Goal: Task Accomplishment & Management: Manage account settings

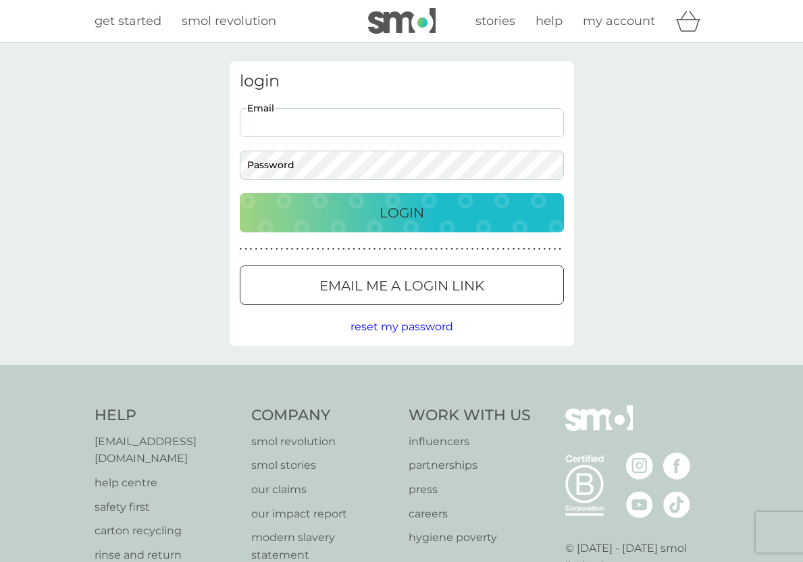
click at [296, 134] on input "Email" at bounding box center [402, 122] width 324 height 29
type input "cathjacko@hotmail.com"
click at [375, 204] on div "Login" at bounding box center [401, 213] width 297 height 22
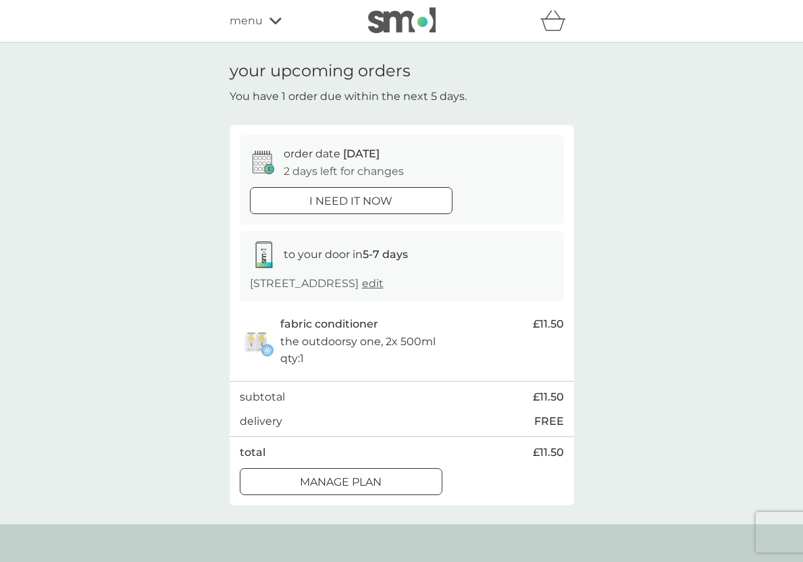
click at [347, 489] on div at bounding box center [341, 482] width 49 height 14
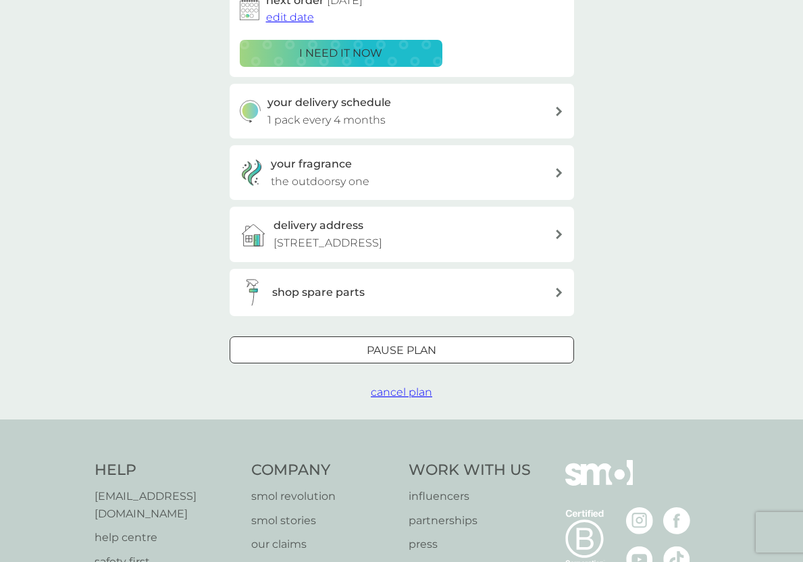
scroll to position [248, 0]
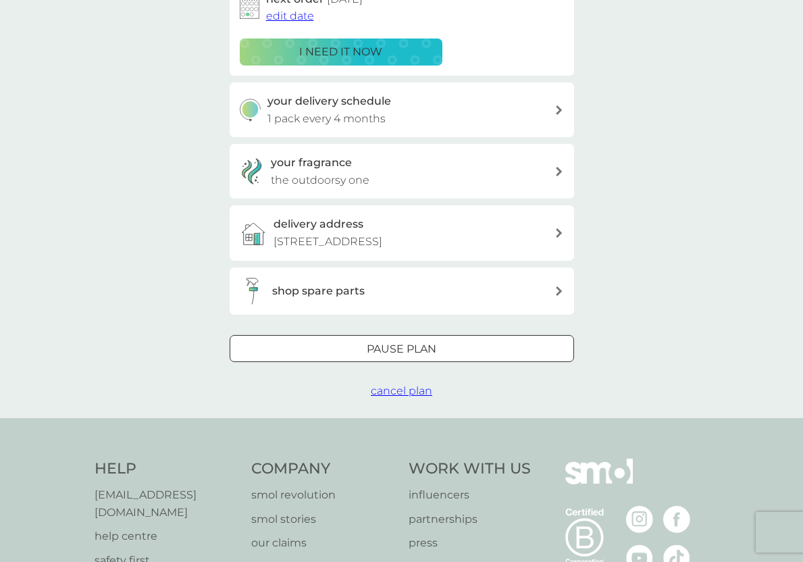
click at [395, 356] on div at bounding box center [401, 349] width 49 height 14
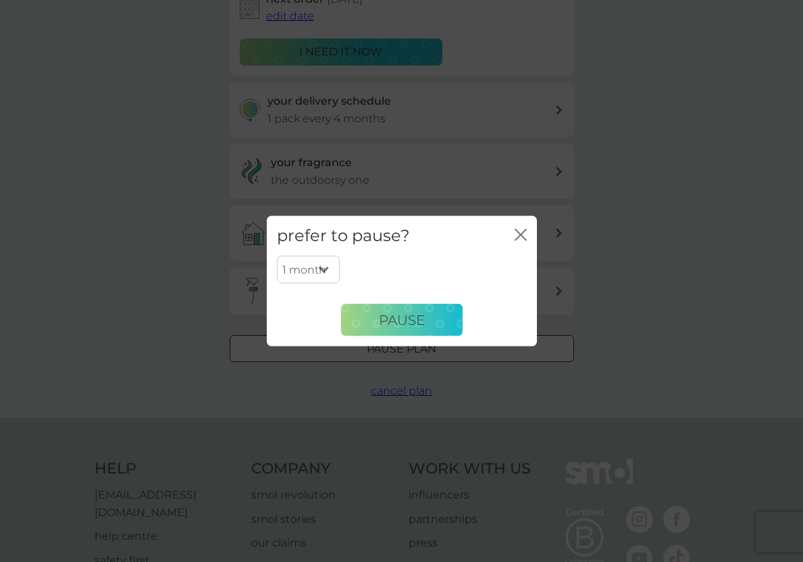
click at [325, 267] on select "1 month 2 months 3 months 4 months 5 months 6 months" at bounding box center [308, 269] width 63 height 28
select select "6"
click at [277, 255] on select "1 month 2 months 3 months 4 months 5 months 6 months" at bounding box center [308, 269] width 63 height 28
click at [404, 321] on span "Pause" at bounding box center [402, 319] width 46 height 16
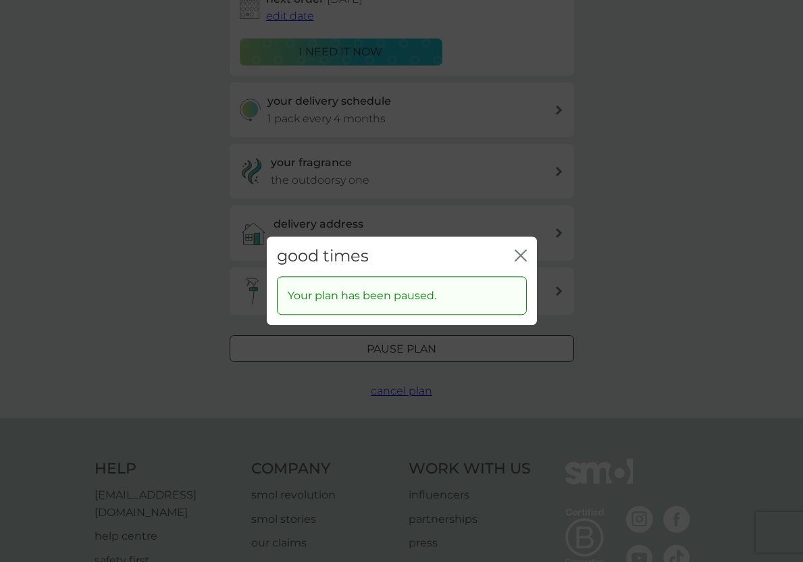
click at [520, 252] on icon "close" at bounding box center [520, 255] width 12 height 12
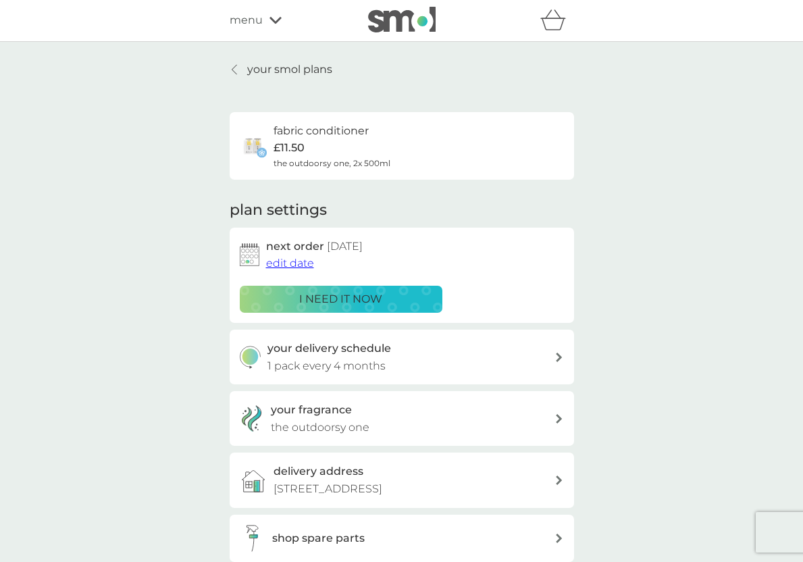
scroll to position [0, 0]
click at [294, 73] on p "your smol plans" at bounding box center [289, 70] width 85 height 18
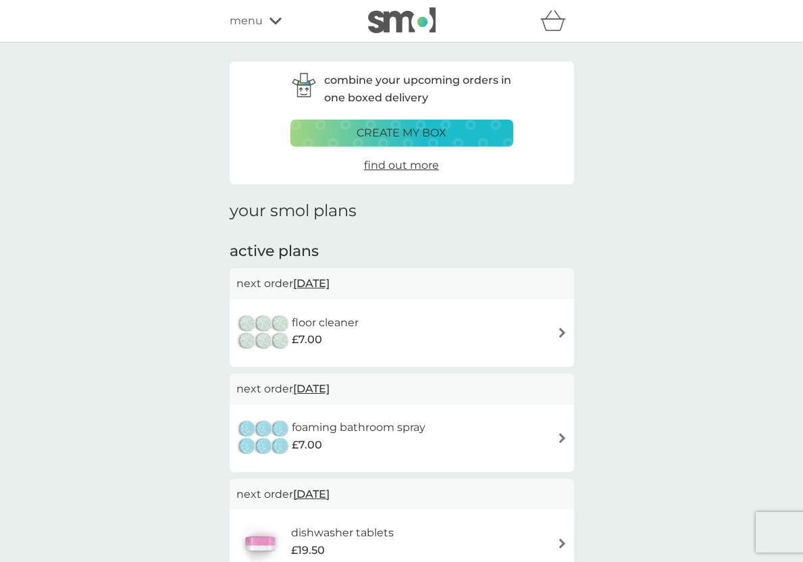
click at [548, 26] on icon "basket" at bounding box center [553, 20] width 26 height 21
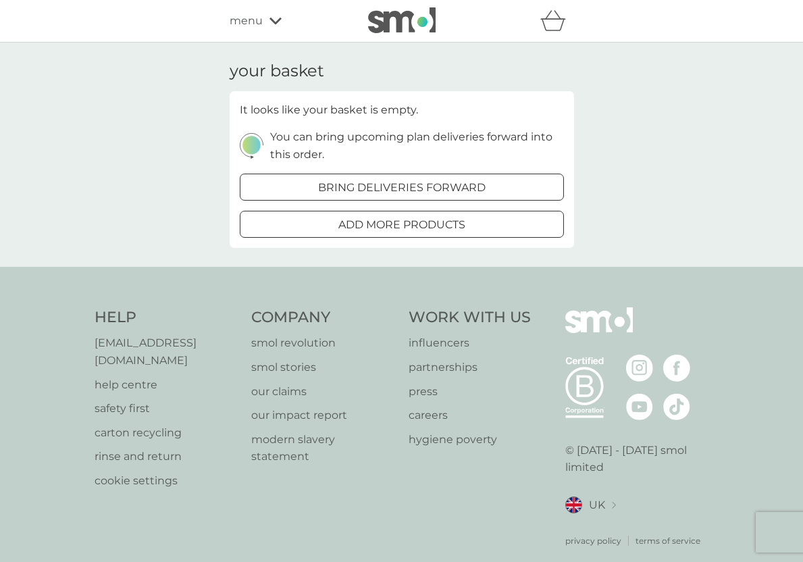
click at [279, 21] on icon at bounding box center [275, 21] width 12 height 8
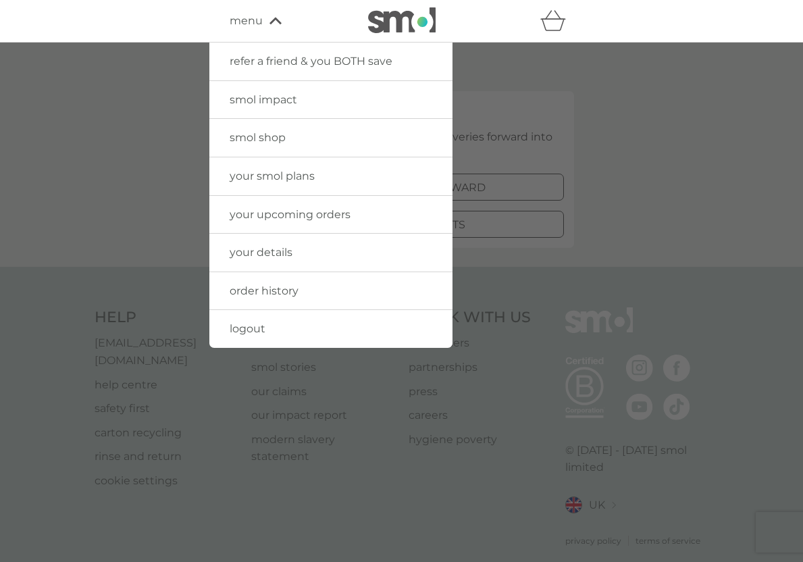
click at [275, 213] on span "your upcoming orders" at bounding box center [290, 214] width 121 height 13
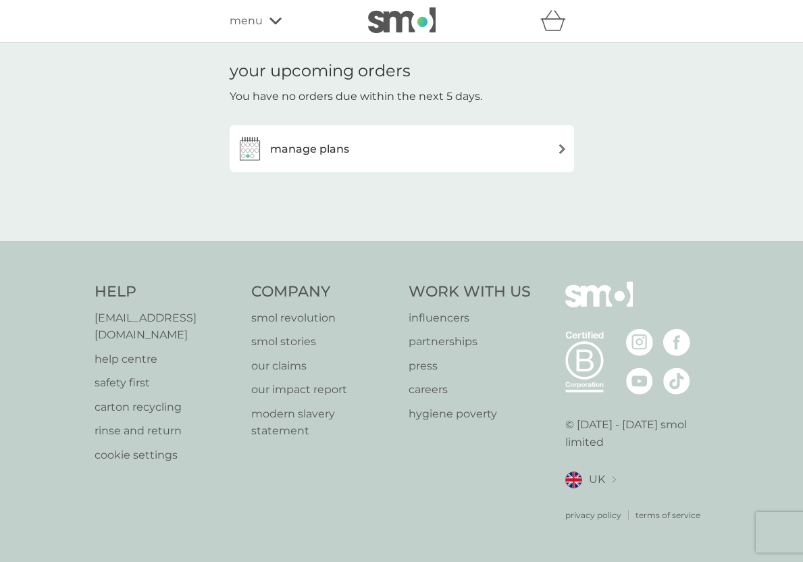
click at [407, 136] on div "manage plans" at bounding box center [401, 148] width 331 height 27
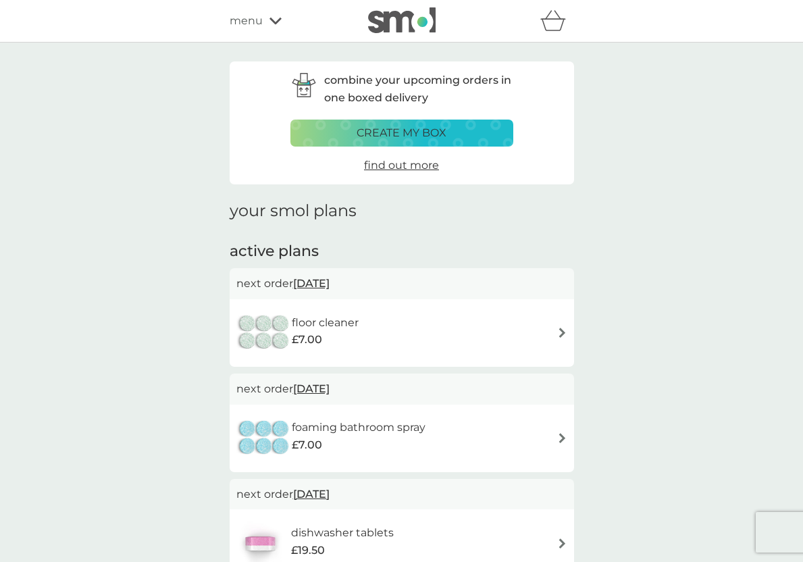
click at [558, 334] on img at bounding box center [562, 332] width 10 height 10
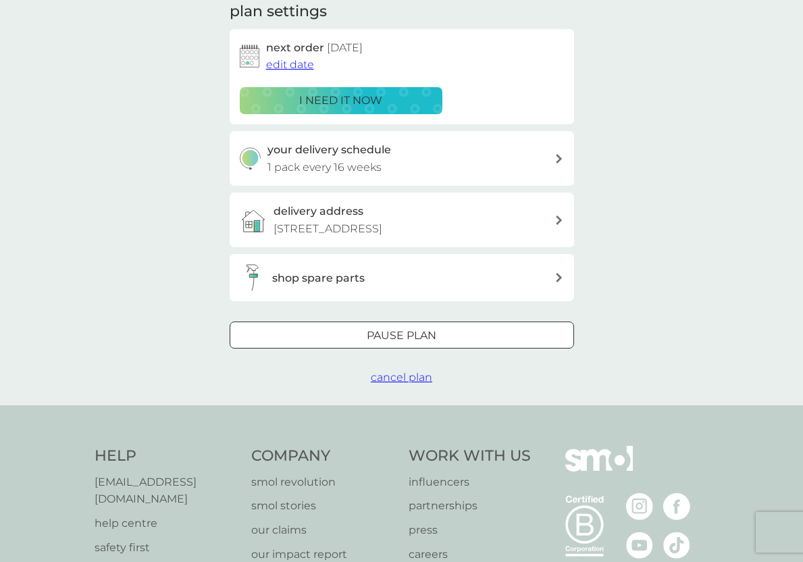
scroll to position [217, 0]
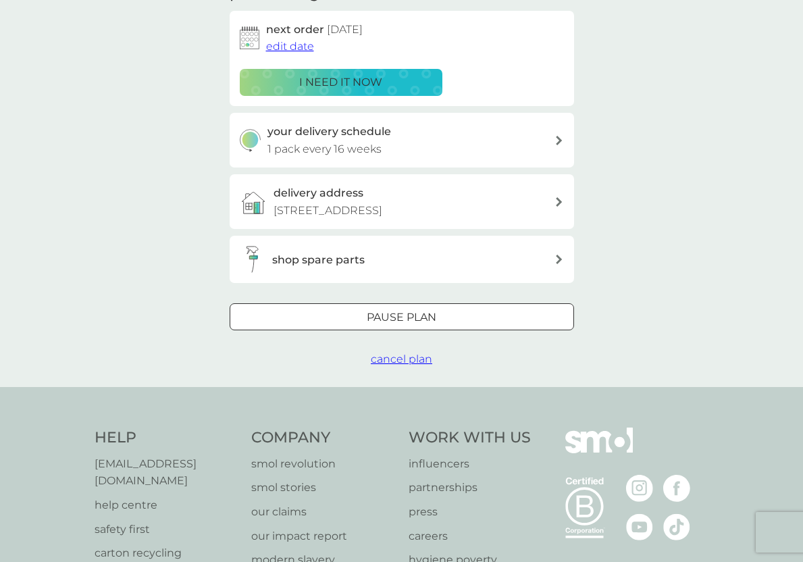
click at [395, 325] on div at bounding box center [401, 318] width 49 height 14
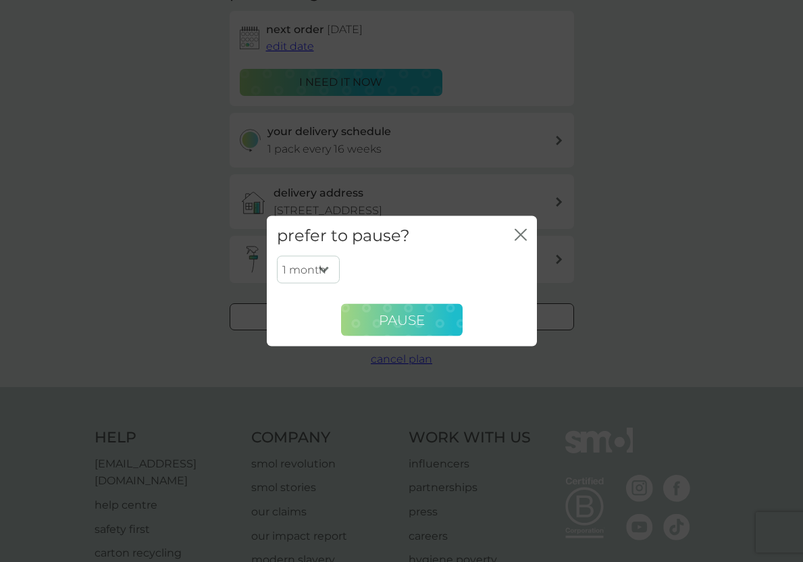
click at [433, 323] on button "Pause" at bounding box center [402, 320] width 122 height 32
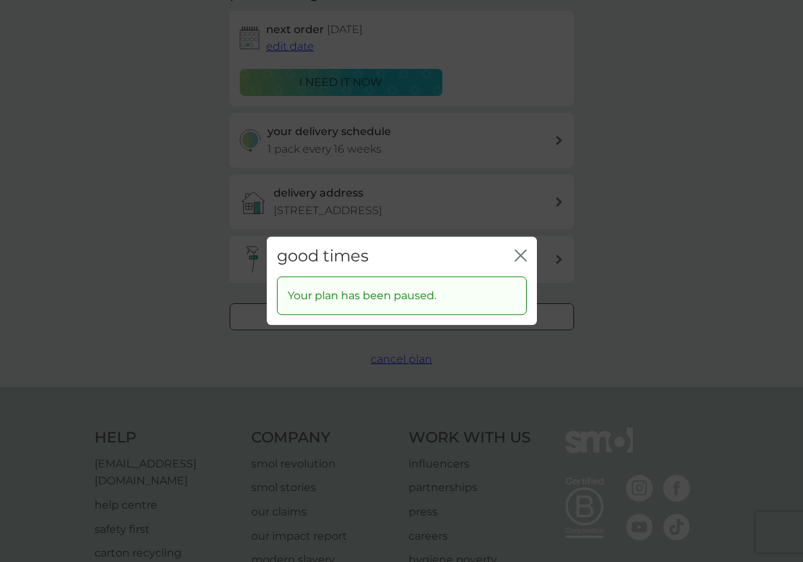
click at [516, 261] on button "close" at bounding box center [520, 256] width 12 height 14
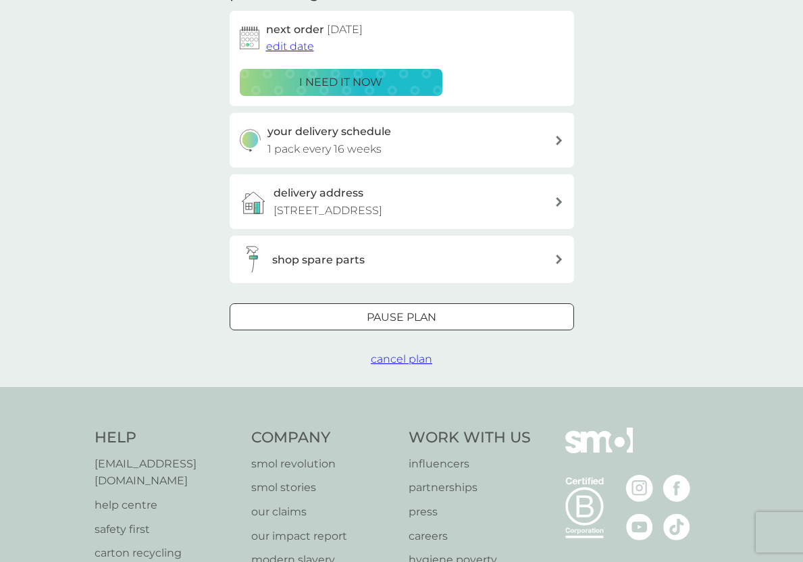
click at [402, 365] on span "cancel plan" at bounding box center [401, 358] width 61 height 13
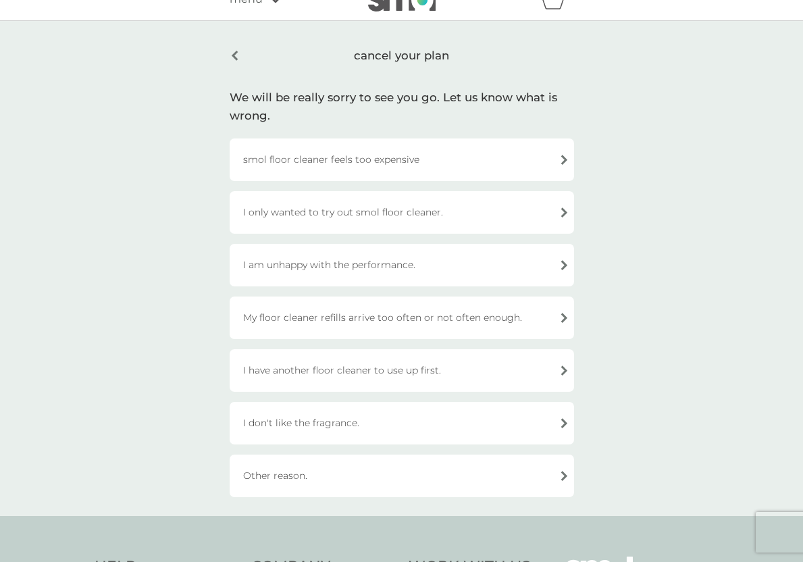
scroll to position [26, 0]
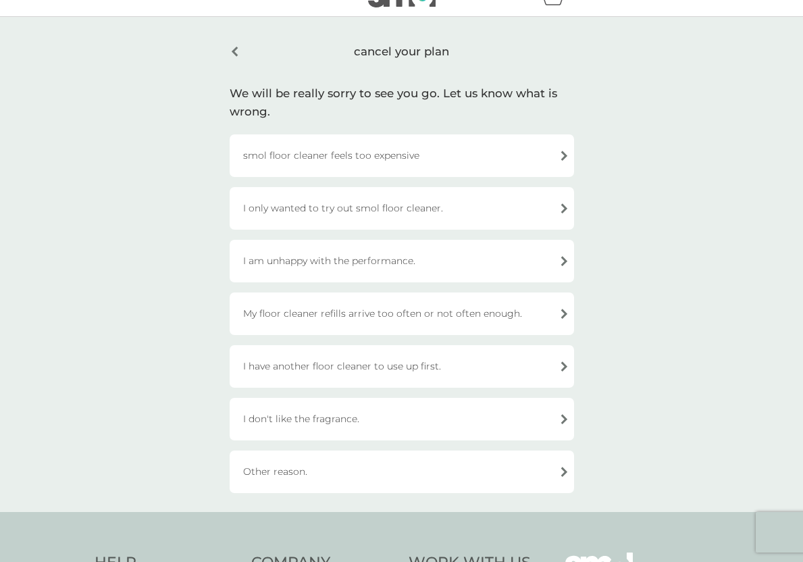
click at [336, 482] on div "Other reason." at bounding box center [402, 471] width 344 height 43
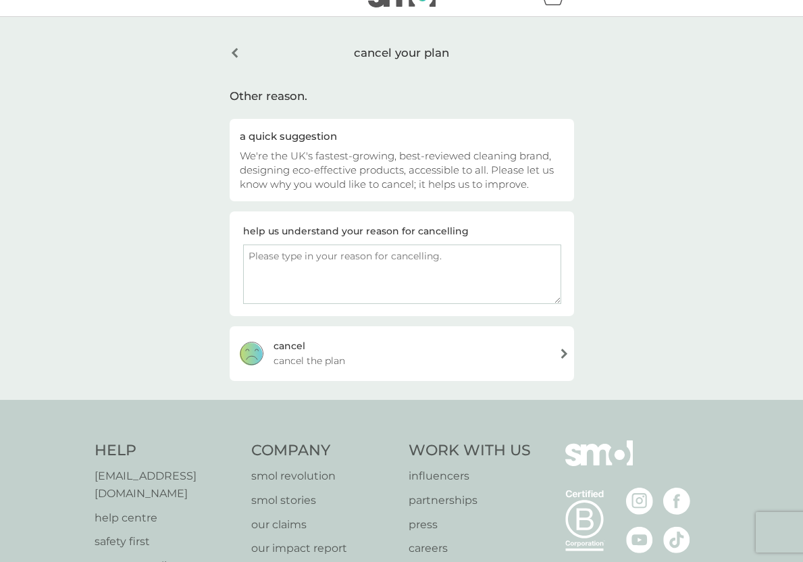
click at [339, 260] on textarea at bounding box center [402, 273] width 318 height 59
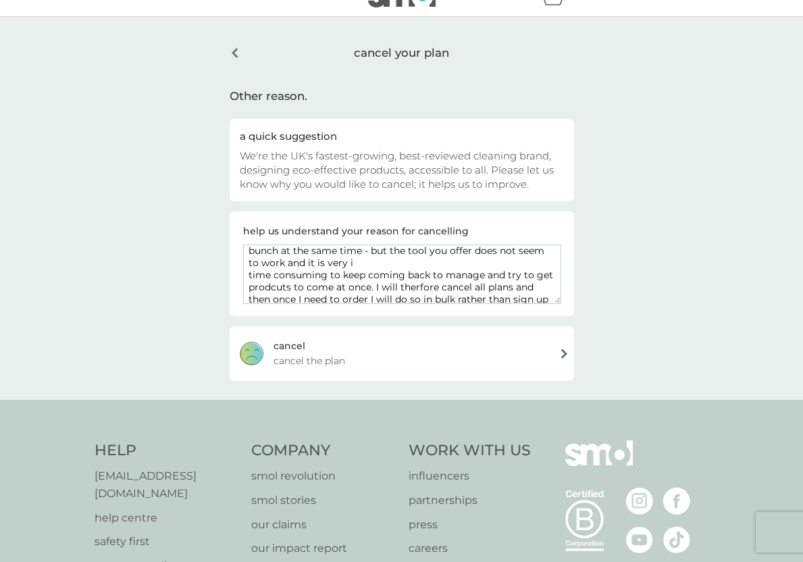
scroll to position [41, 0]
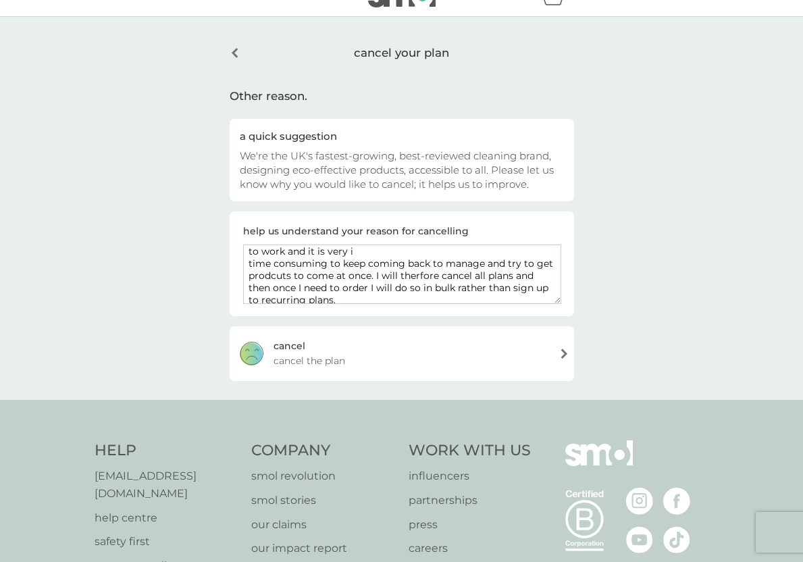
click at [278, 270] on textarea "I love your proucts but I don't like the way the plans are managed. I have trie…" at bounding box center [402, 273] width 318 height 59
click at [419, 271] on textarea "I love your proucts but I don't like the way the plans are managed. I have trie…" at bounding box center [402, 273] width 318 height 59
type textarea "I love your proucts but I don't like the way the plans are managed. I have trie…"
click at [396, 341] on div "[PERSON_NAME] the plan" at bounding box center [402, 353] width 344 height 54
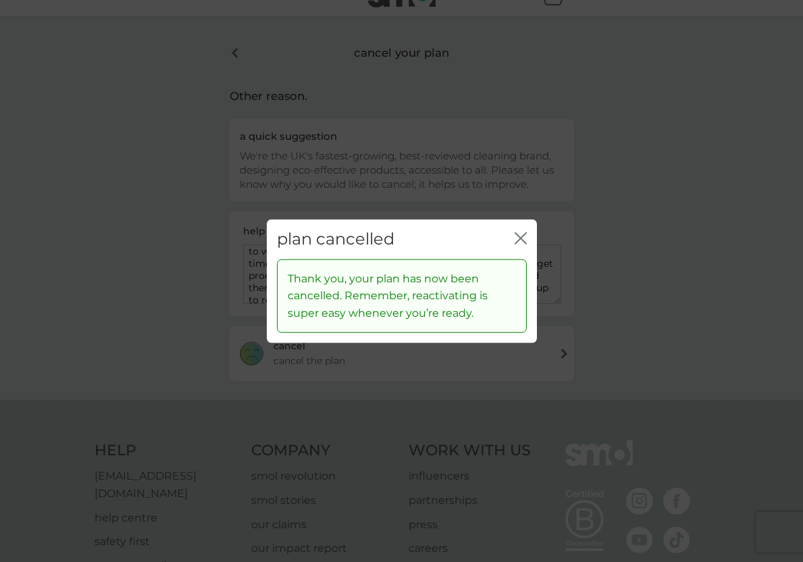
click at [518, 235] on icon "close" at bounding box center [520, 238] width 12 height 12
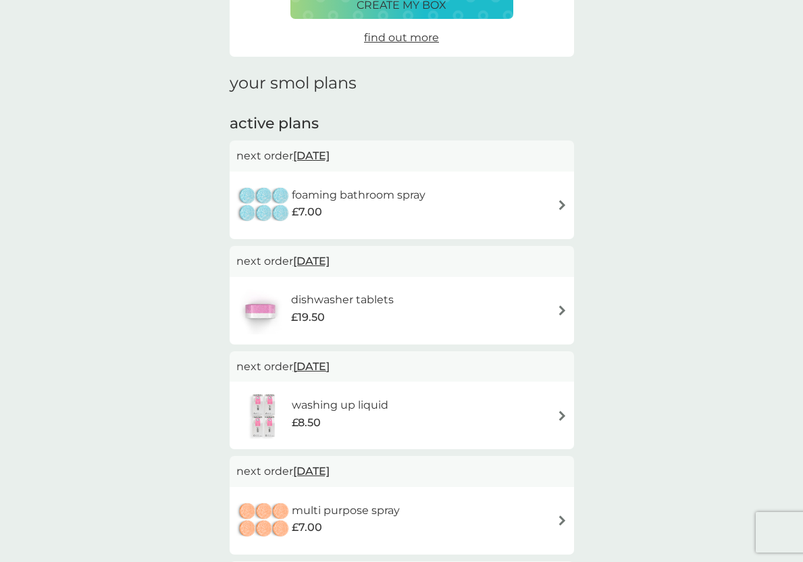
scroll to position [139, 0]
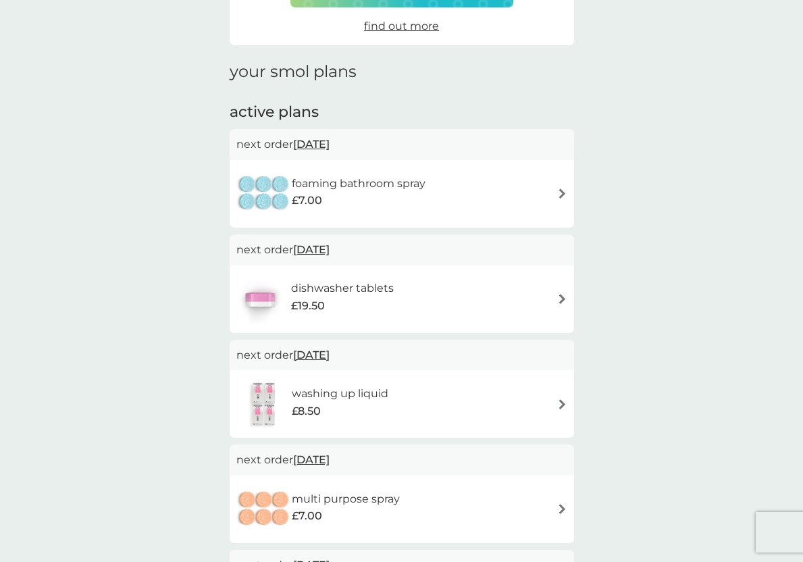
click at [556, 200] on div "foaming bathroom spray £7.00" at bounding box center [401, 193] width 331 height 47
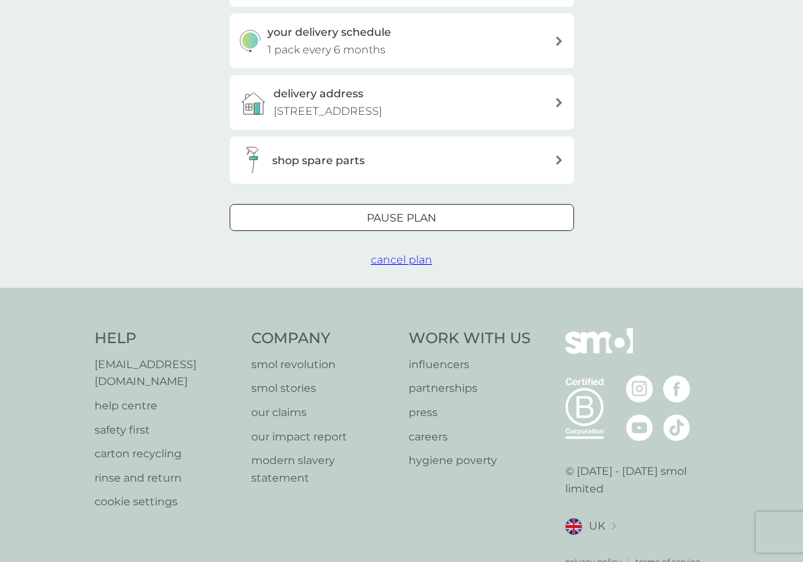
scroll to position [363, 0]
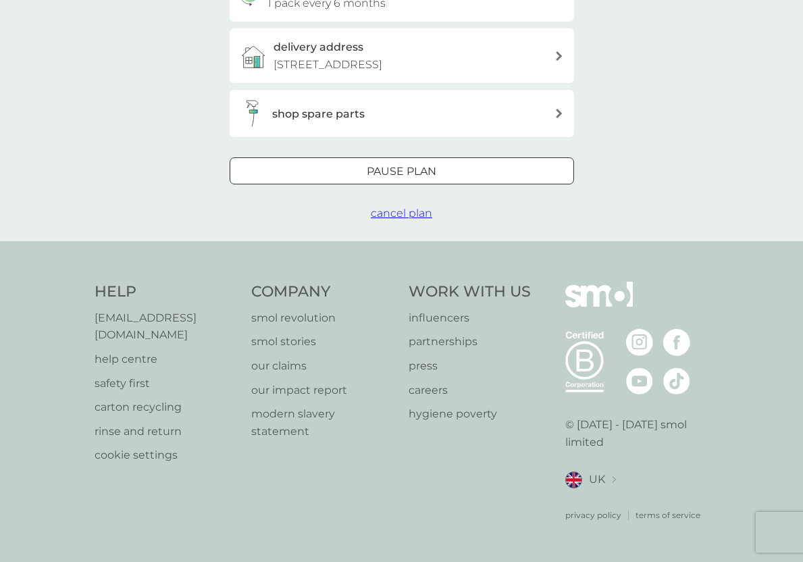
click at [410, 219] on span "cancel plan" at bounding box center [401, 213] width 61 height 13
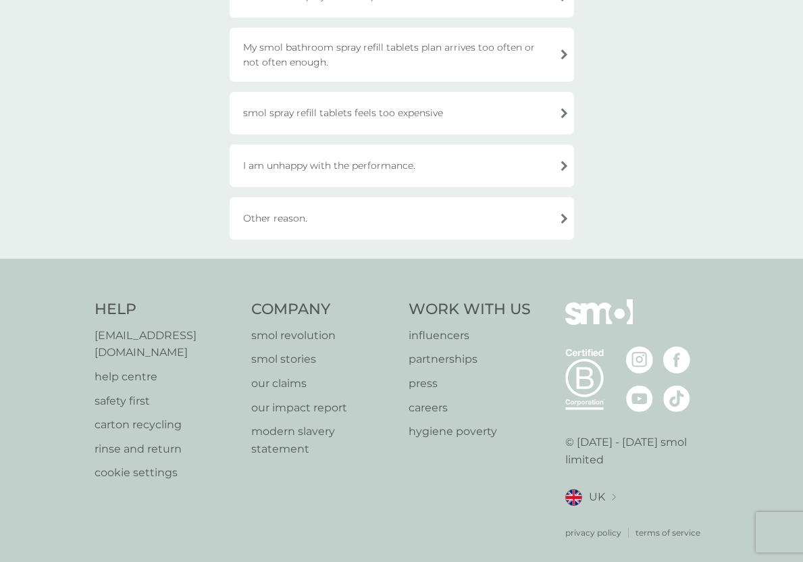
click at [390, 211] on div "Other reason." at bounding box center [402, 218] width 344 height 43
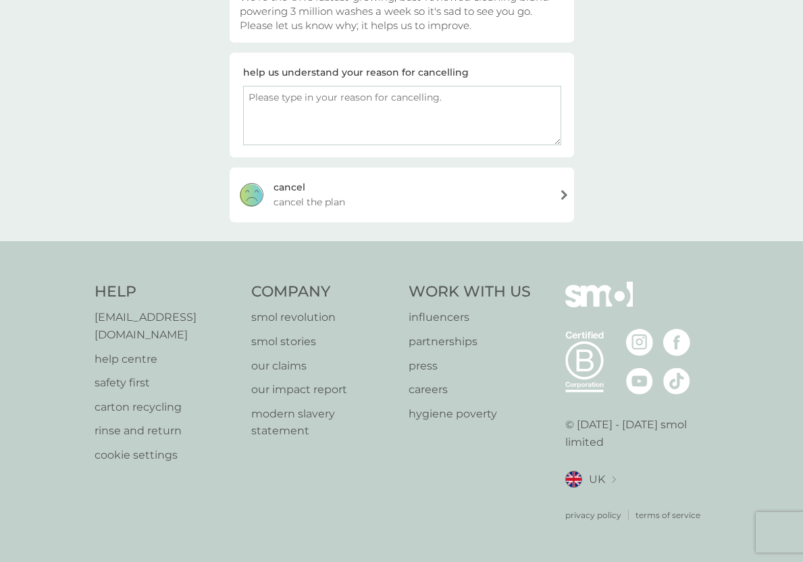
scroll to position [164, 0]
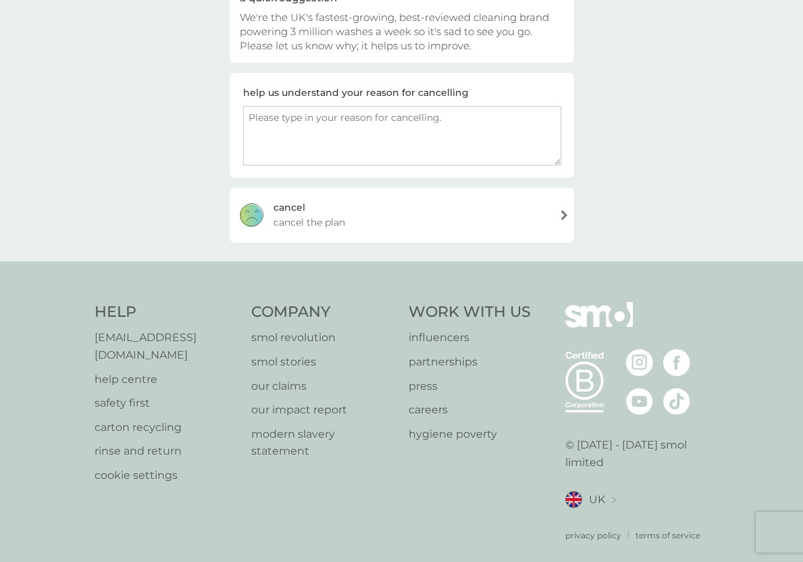
click at [404, 219] on div "[PERSON_NAME] the plan" at bounding box center [402, 215] width 344 height 54
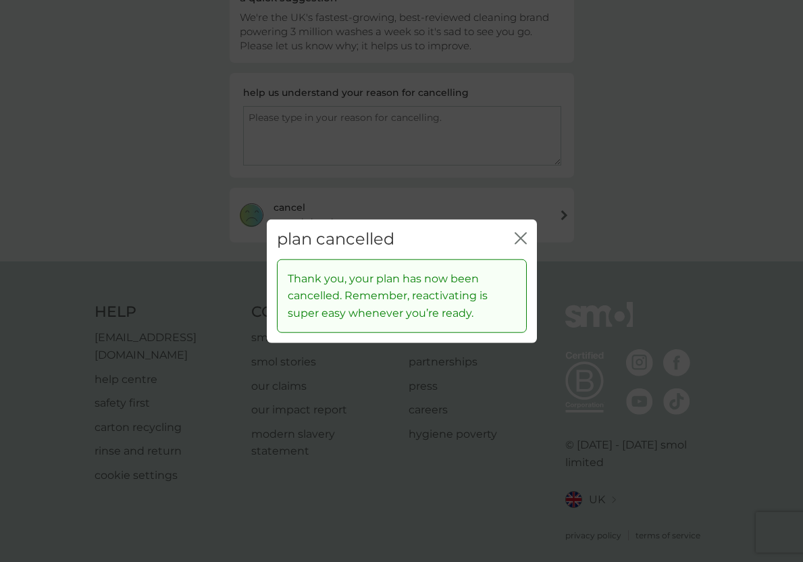
click at [522, 238] on icon "close" at bounding box center [520, 238] width 12 height 12
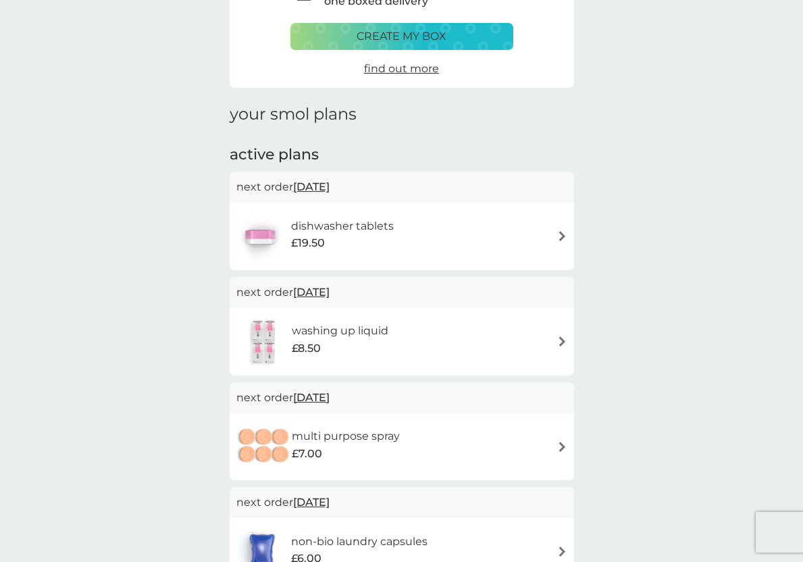
scroll to position [102, 0]
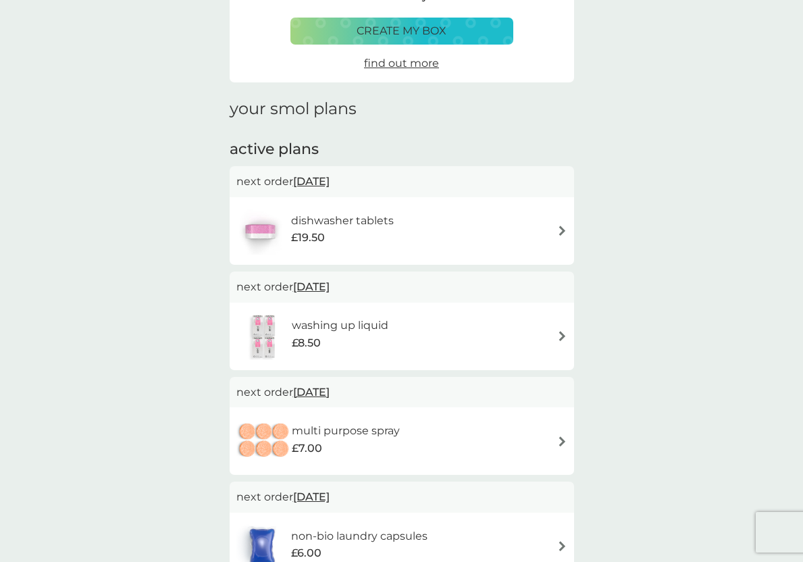
click at [554, 238] on div "dishwasher tablets £19.50" at bounding box center [401, 230] width 331 height 47
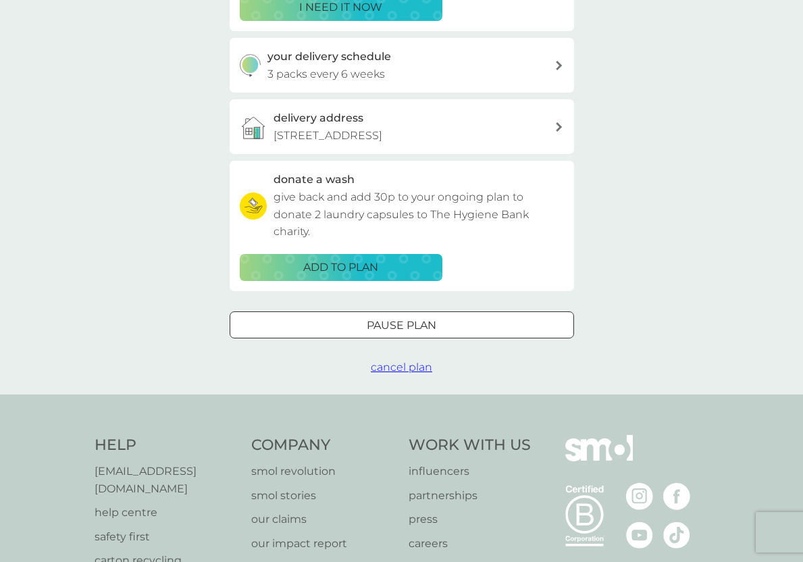
scroll to position [297, 0]
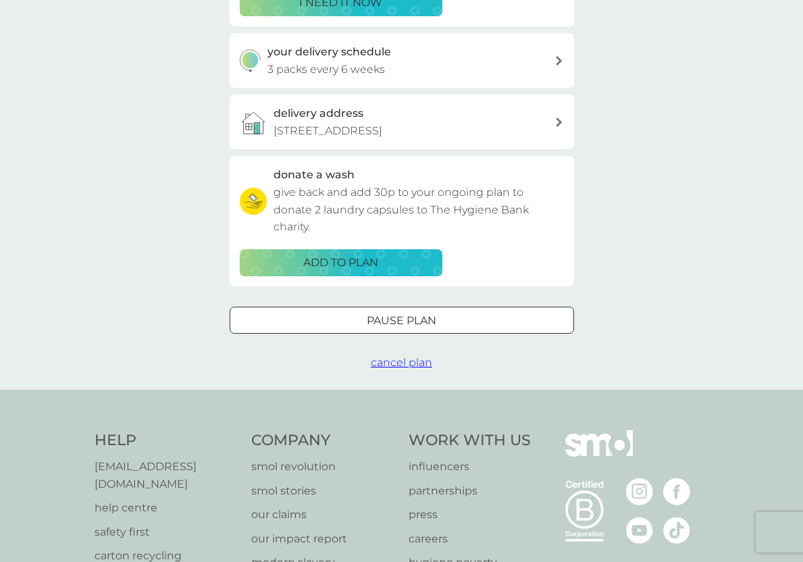
click at [394, 369] on span "cancel plan" at bounding box center [401, 362] width 61 height 13
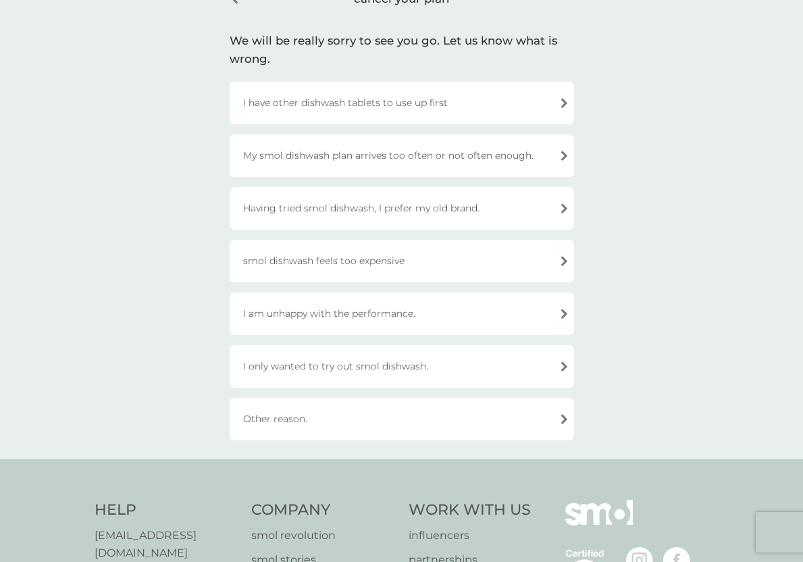
scroll to position [146, 0]
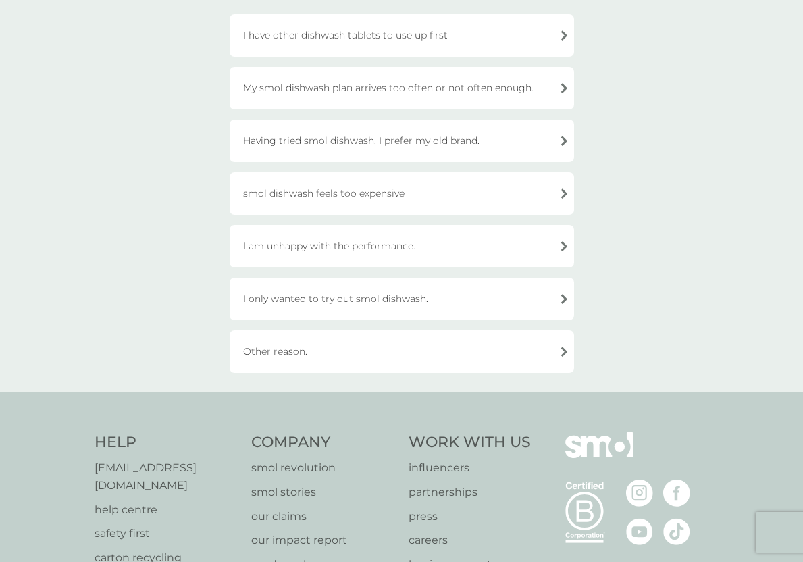
click at [364, 353] on div "Other reason." at bounding box center [402, 351] width 344 height 43
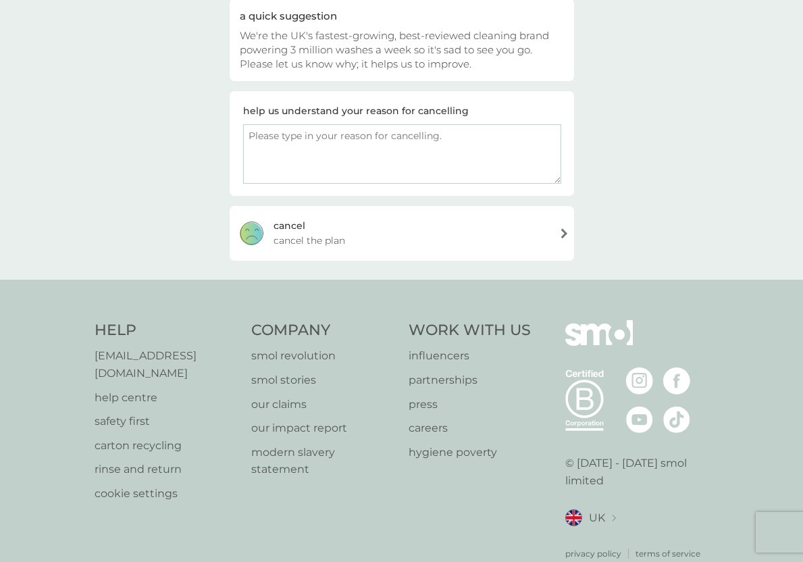
click at [367, 168] on textarea at bounding box center [402, 153] width 318 height 59
click at [400, 133] on textarea "Al;so, having to cancel each plan individually is a painfully slow process.." at bounding box center [402, 153] width 318 height 59
click at [261, 136] on textarea "Al;so, having to cancel each plan (ie each product) individually is a painfully…" at bounding box center [402, 153] width 318 height 59
type textarea "Also, having to cancel each plan (ie each product) individually is a painfully …"
click at [487, 222] on div "[PERSON_NAME] the plan" at bounding box center [402, 233] width 344 height 54
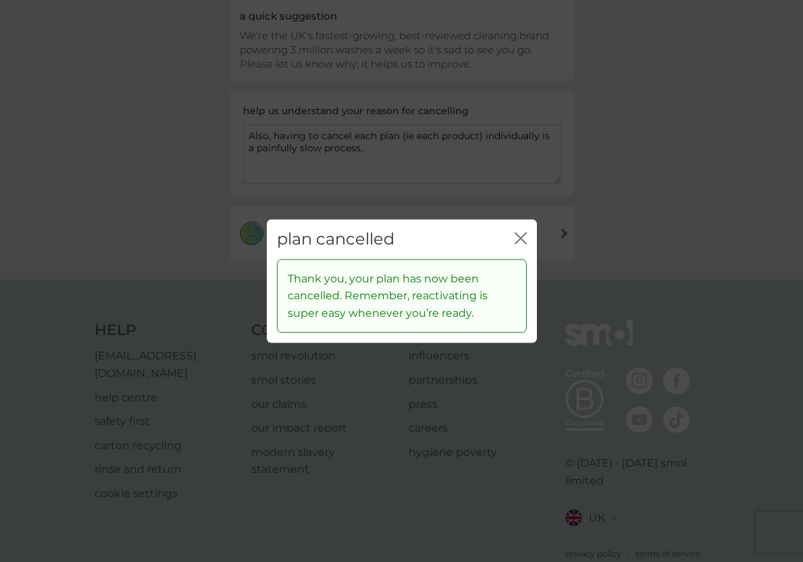
click at [518, 234] on icon "close" at bounding box center [520, 238] width 12 height 12
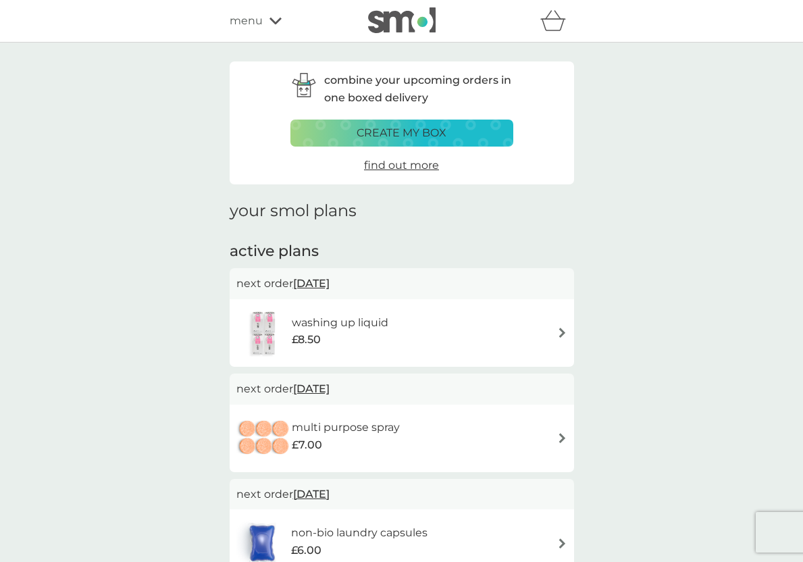
click at [512, 327] on div "washing up liquid £8.50" at bounding box center [401, 332] width 331 height 47
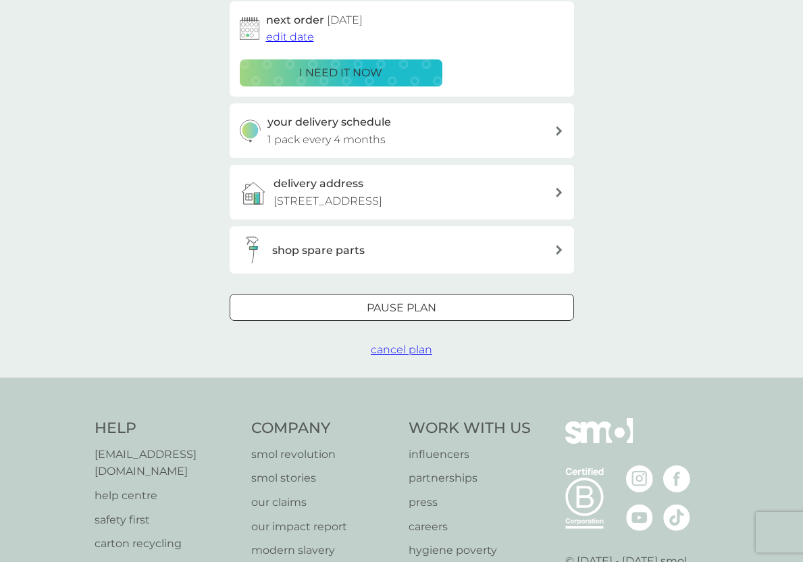
scroll to position [235, 0]
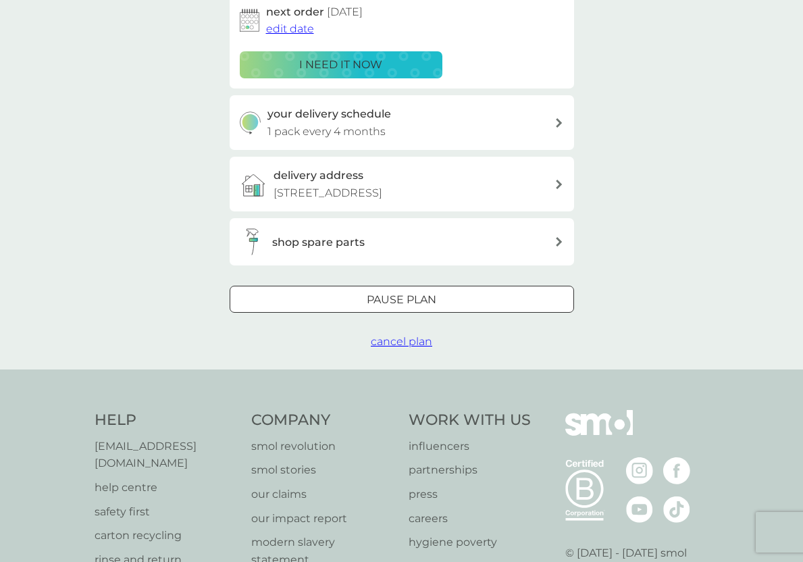
click at [421, 348] on span "cancel plan" at bounding box center [401, 341] width 61 height 13
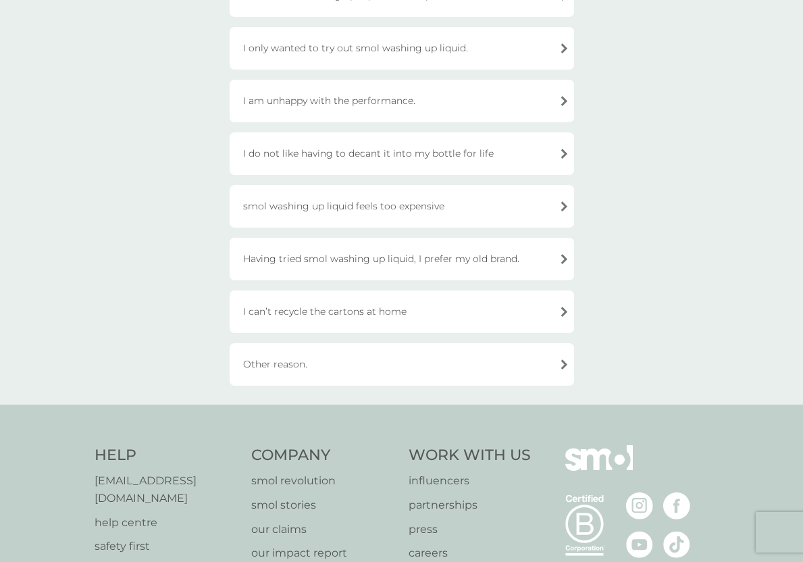
click at [327, 370] on div "Other reason." at bounding box center [402, 364] width 344 height 43
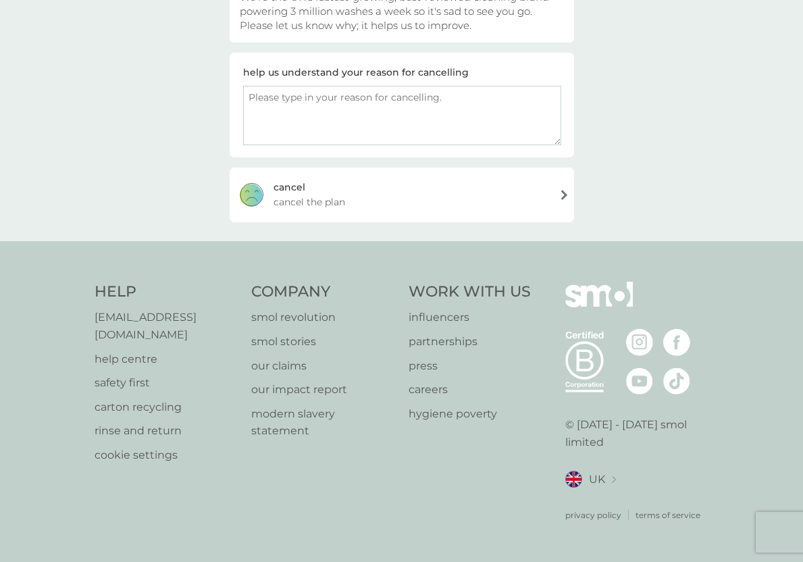
scroll to position [164, 0]
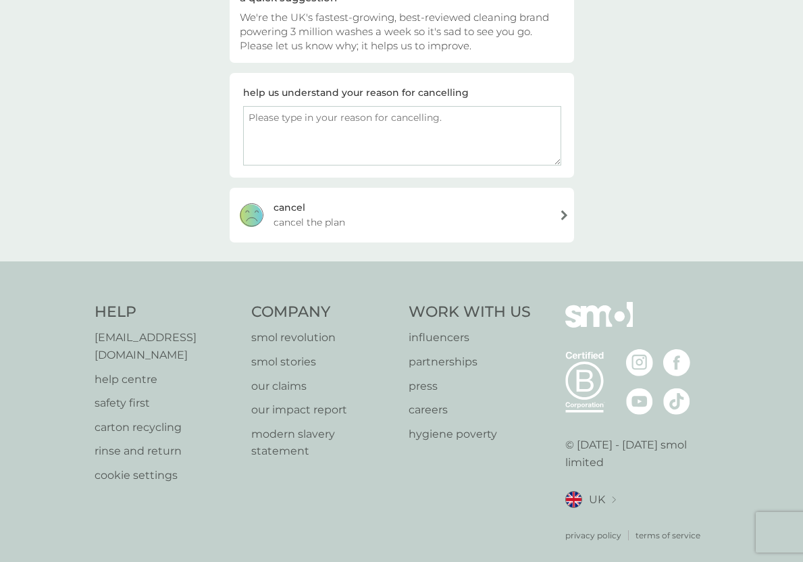
click at [444, 240] on div "cancel your plan Other reason. a quick suggestion We're the UK's fastest-growin…" at bounding box center [401, 69] width 803 height 383
click at [441, 215] on div "[PERSON_NAME] the plan" at bounding box center [402, 215] width 344 height 54
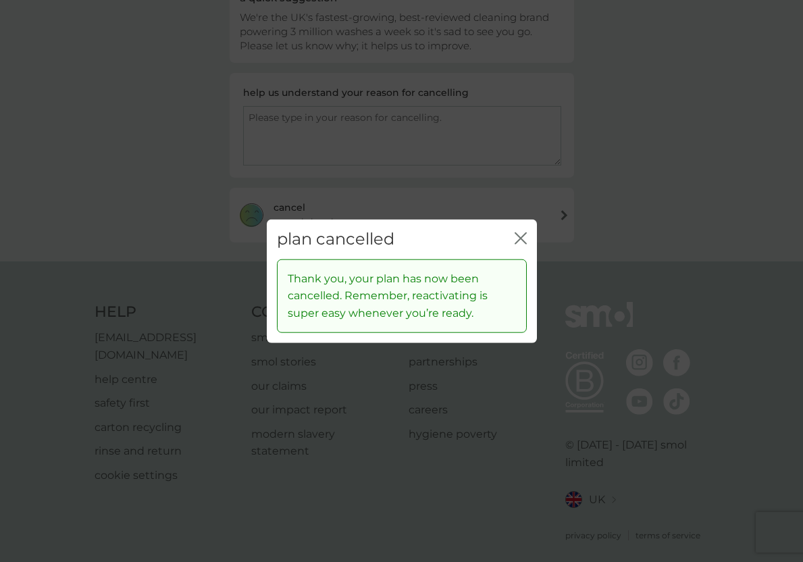
click at [531, 251] on div "plan cancelled close" at bounding box center [402, 239] width 270 height 40
click at [531, 250] on div "plan cancelled close" at bounding box center [402, 239] width 270 height 40
click at [522, 238] on icon "close" at bounding box center [520, 238] width 12 height 12
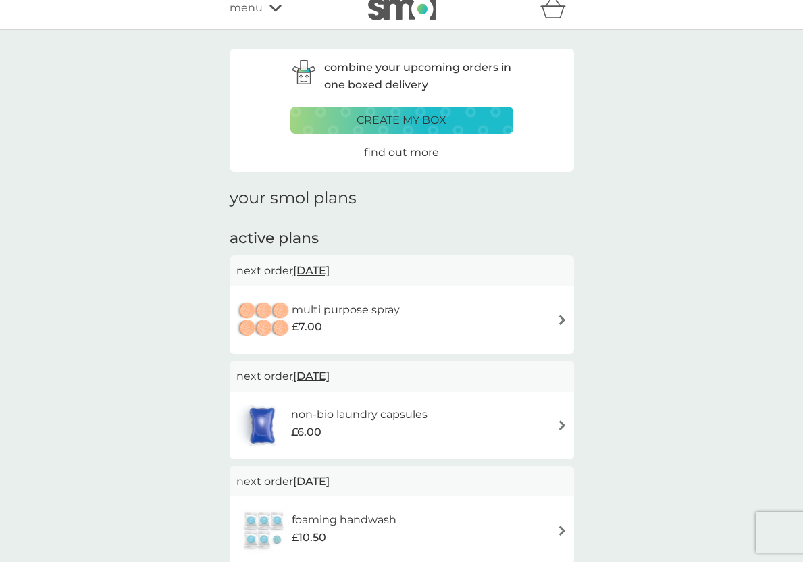
scroll to position [16, 0]
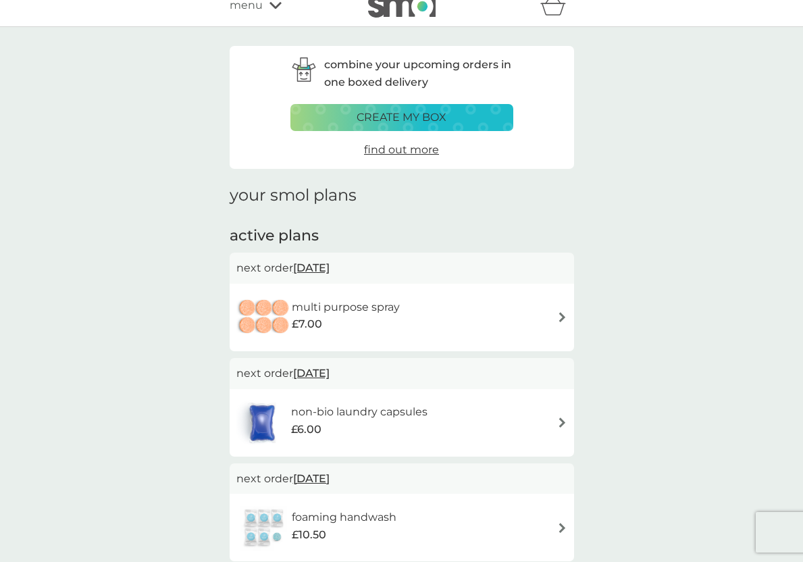
click at [428, 315] on div "multi purpose spray £7.00" at bounding box center [401, 317] width 331 height 47
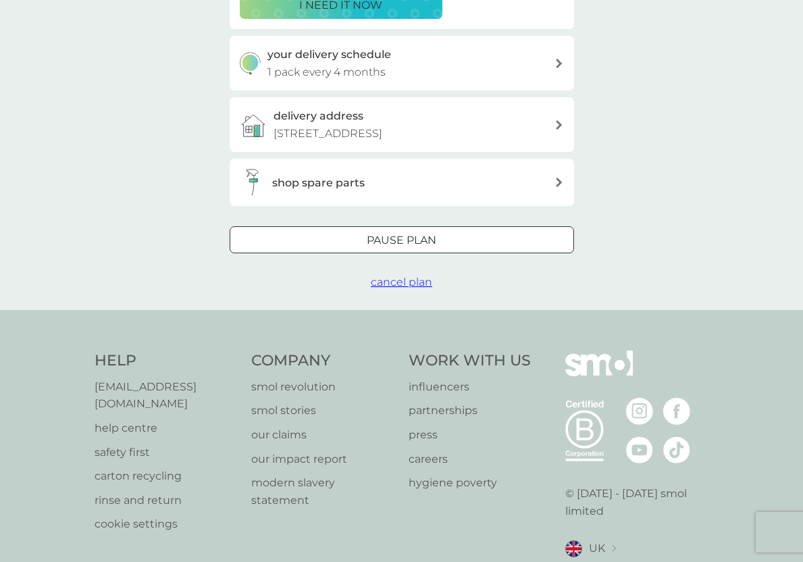
scroll to position [363, 0]
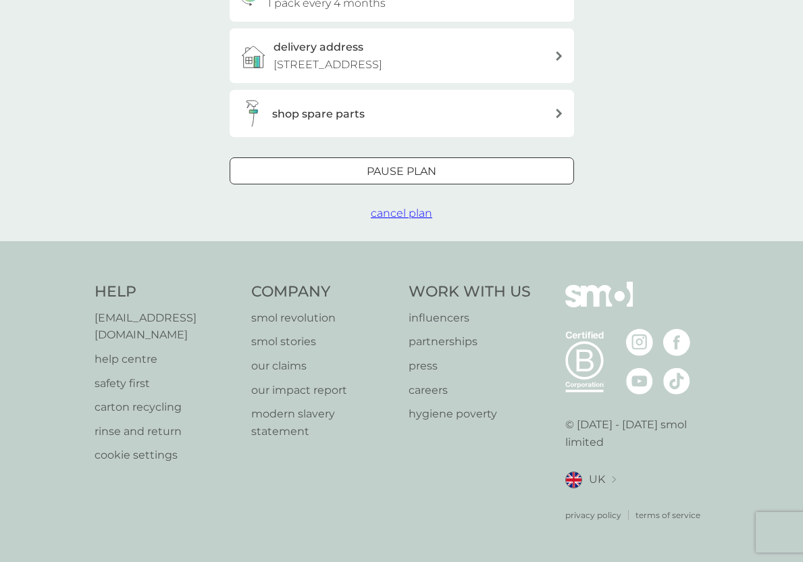
click at [413, 219] on span "cancel plan" at bounding box center [401, 213] width 61 height 13
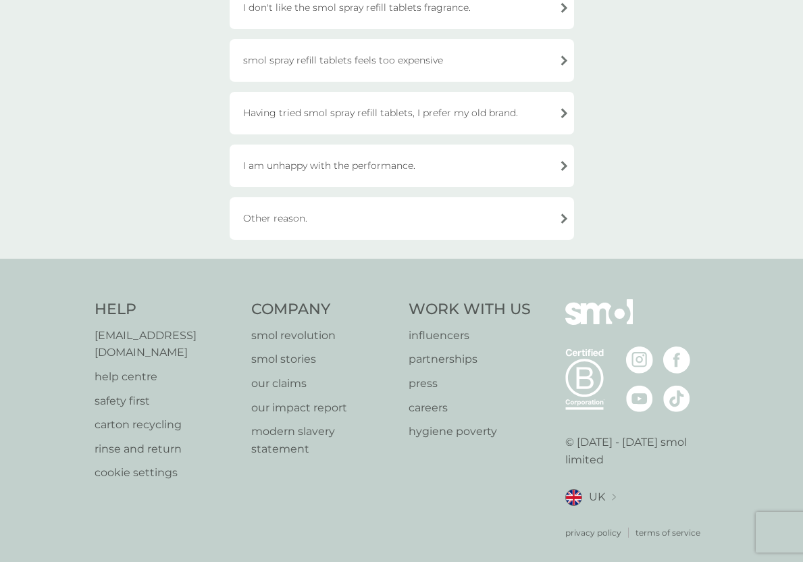
click at [380, 225] on div "Other reason." at bounding box center [402, 218] width 344 height 43
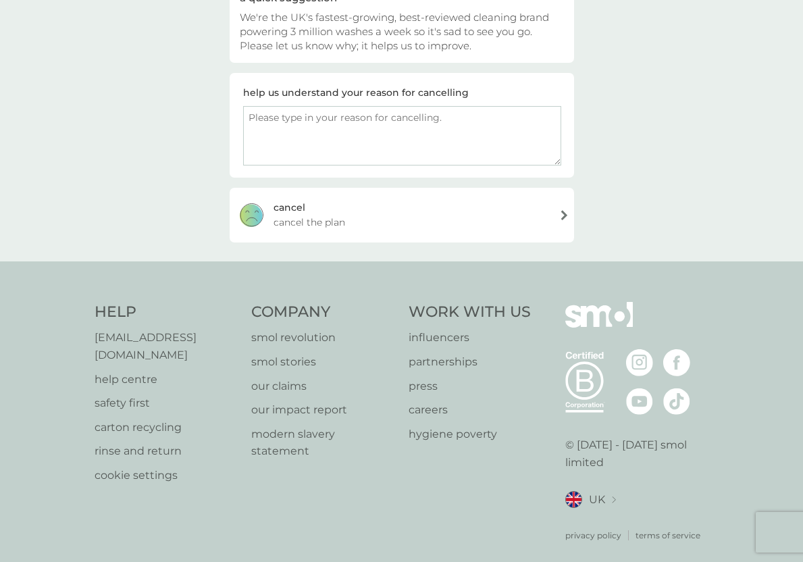
click at [380, 225] on div "[PERSON_NAME] the plan" at bounding box center [402, 215] width 344 height 54
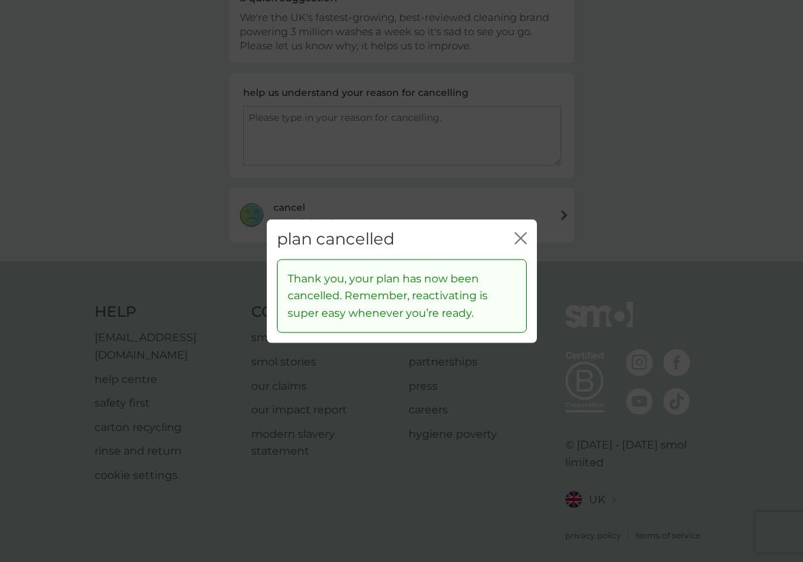
click at [520, 244] on button "close" at bounding box center [520, 239] width 12 height 14
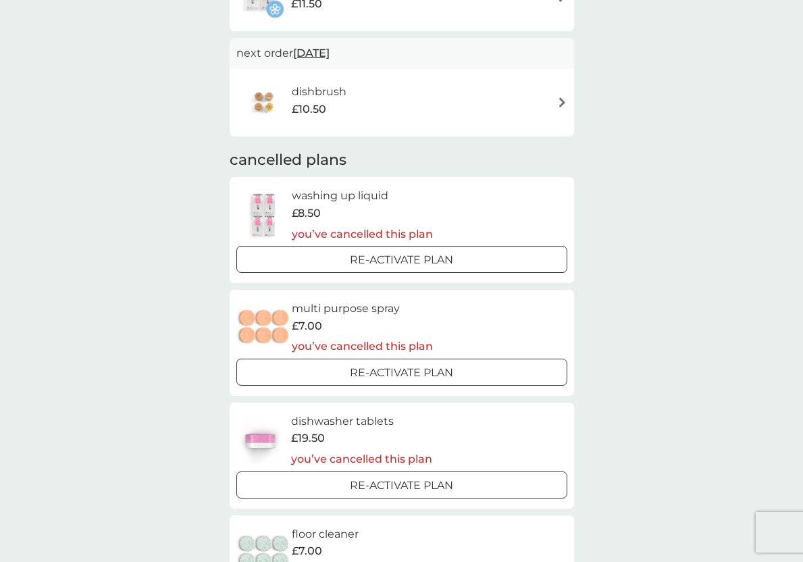
scroll to position [678, 0]
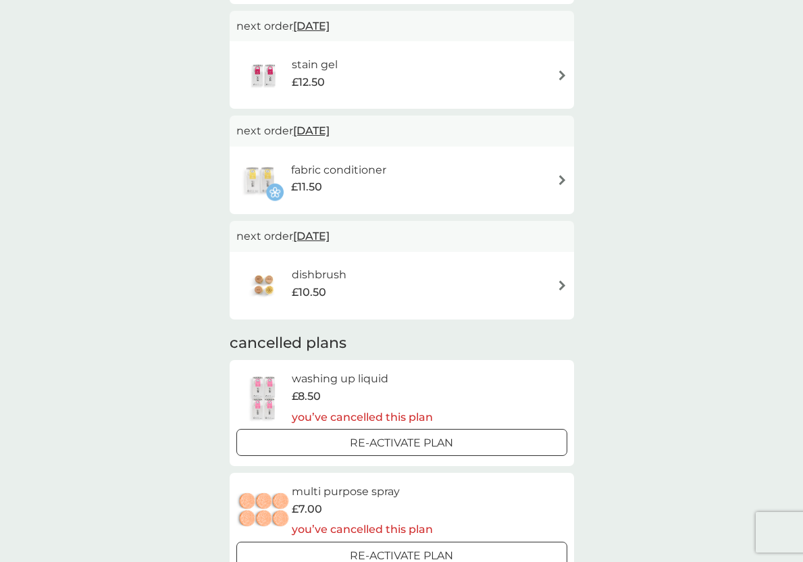
click at [529, 178] on div "fabric conditioner £11.50" at bounding box center [401, 180] width 331 height 47
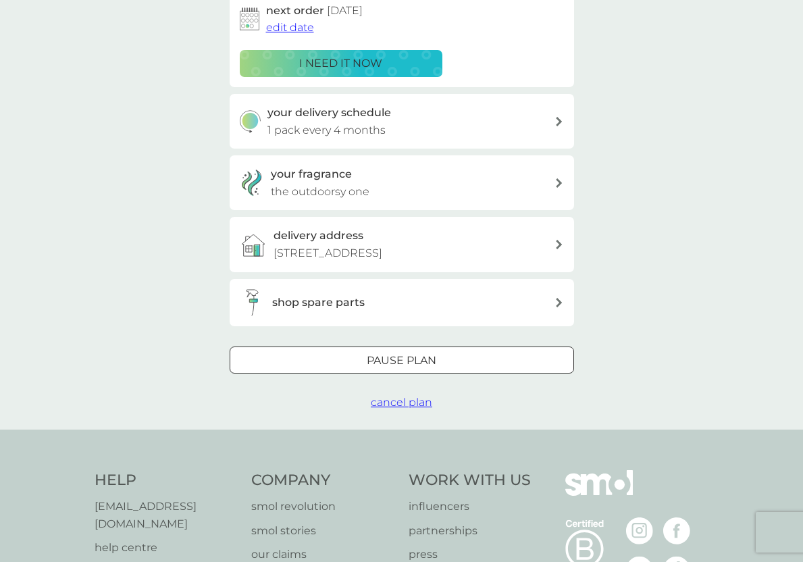
scroll to position [370, 0]
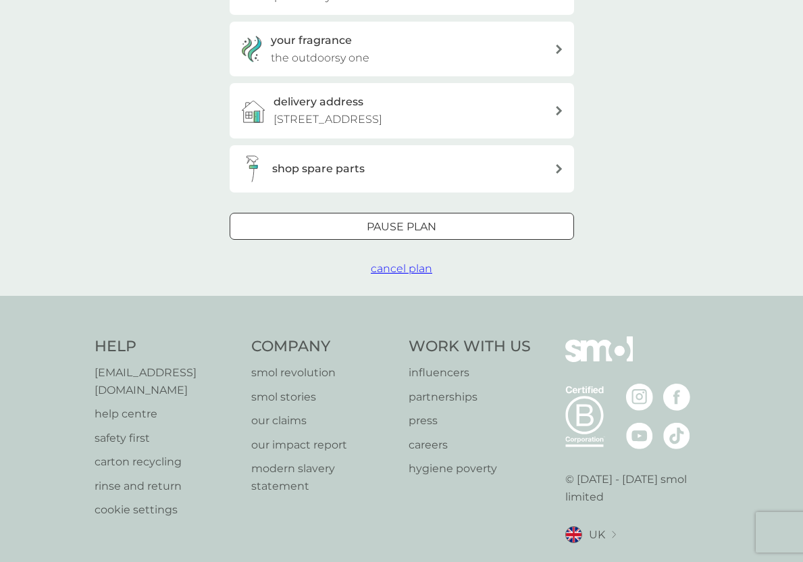
click at [402, 275] on span "cancel plan" at bounding box center [401, 268] width 61 height 13
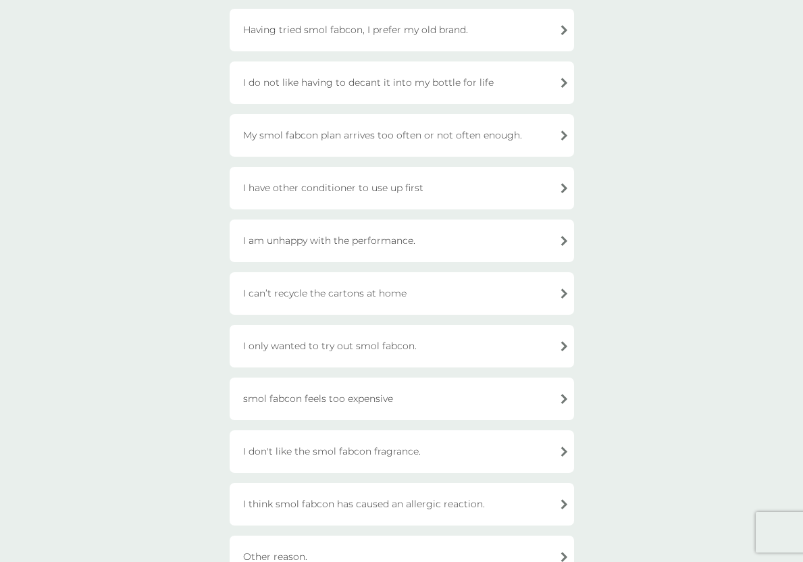
scroll to position [489, 0]
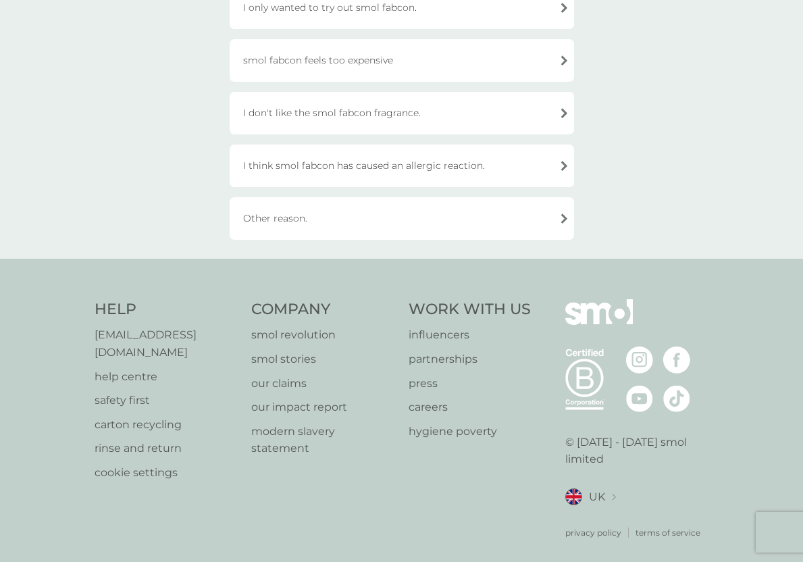
click at [403, 210] on div "Other reason." at bounding box center [402, 218] width 344 height 43
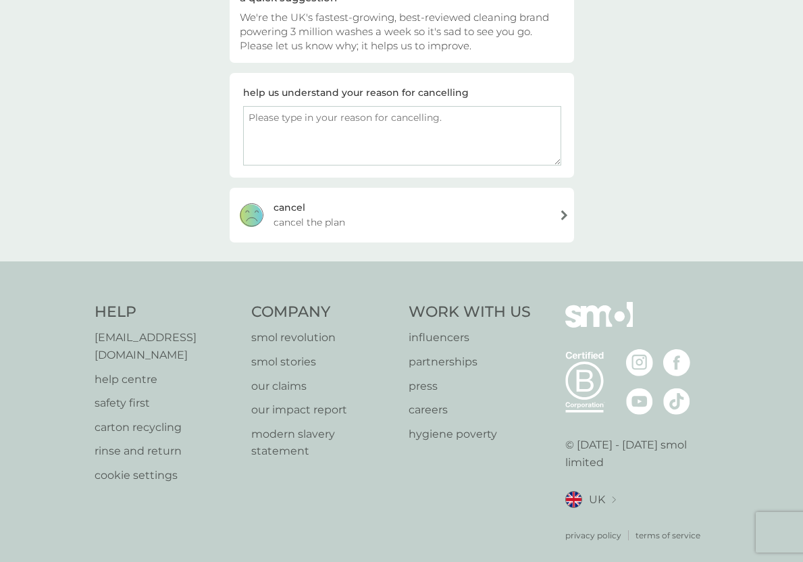
click at [403, 210] on div "[PERSON_NAME] the plan" at bounding box center [402, 215] width 344 height 54
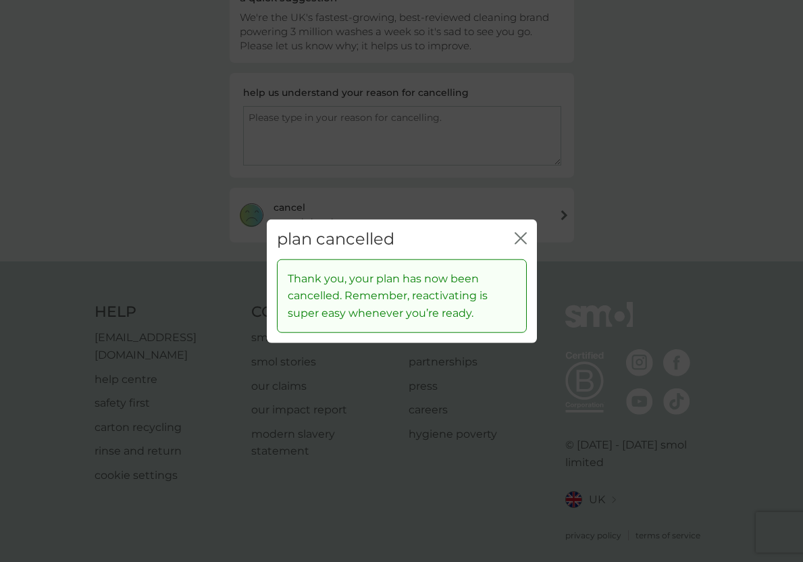
click at [532, 242] on div "plan cancelled close" at bounding box center [402, 239] width 270 height 40
click at [525, 237] on icon "close" at bounding box center [520, 238] width 12 height 12
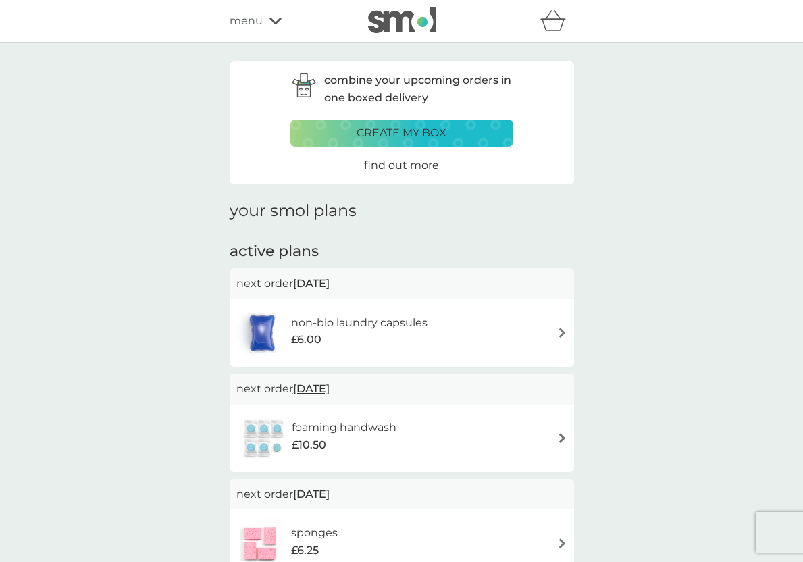
click at [500, 338] on div "non-bio laundry capsules £6.00" at bounding box center [401, 332] width 331 height 47
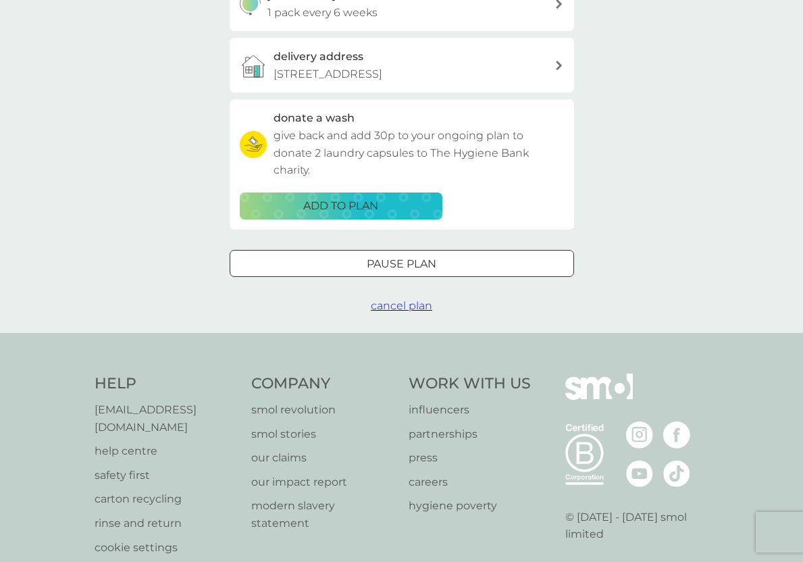
scroll to position [446, 0]
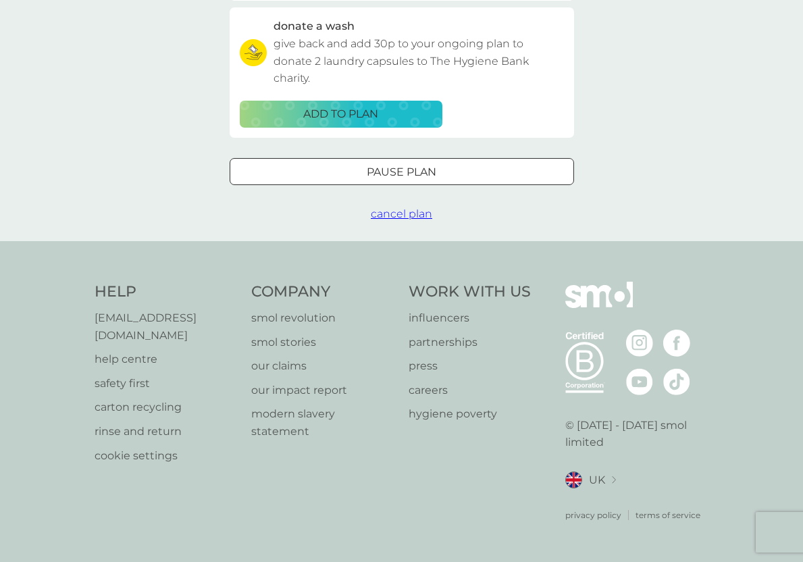
click at [411, 220] on span "cancel plan" at bounding box center [401, 213] width 61 height 13
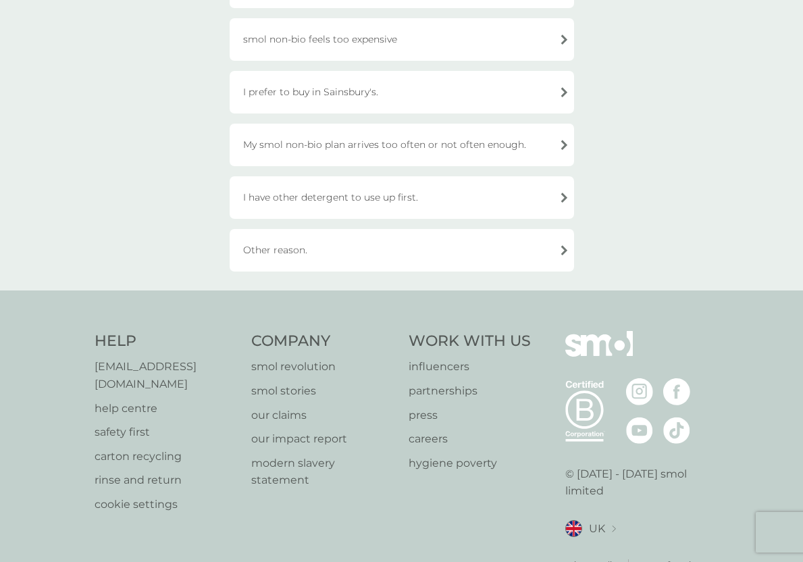
scroll to position [489, 0]
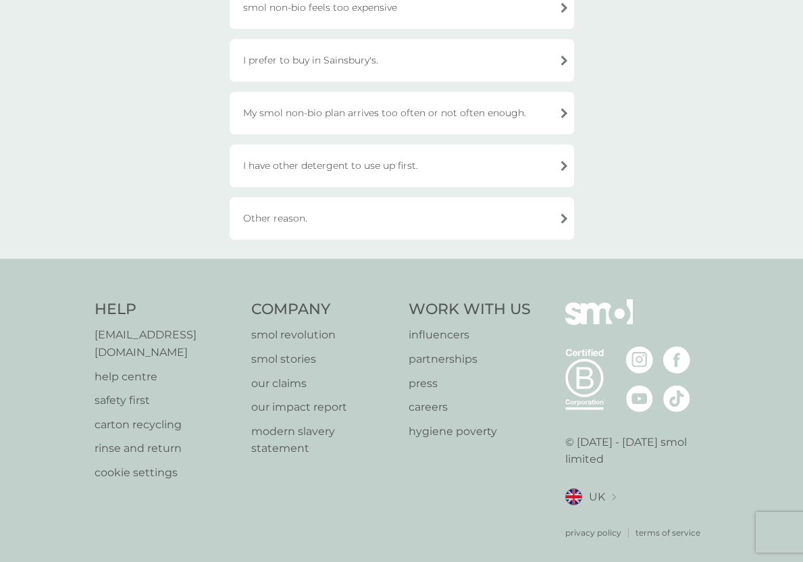
click at [360, 221] on div "Other reason." at bounding box center [402, 218] width 344 height 43
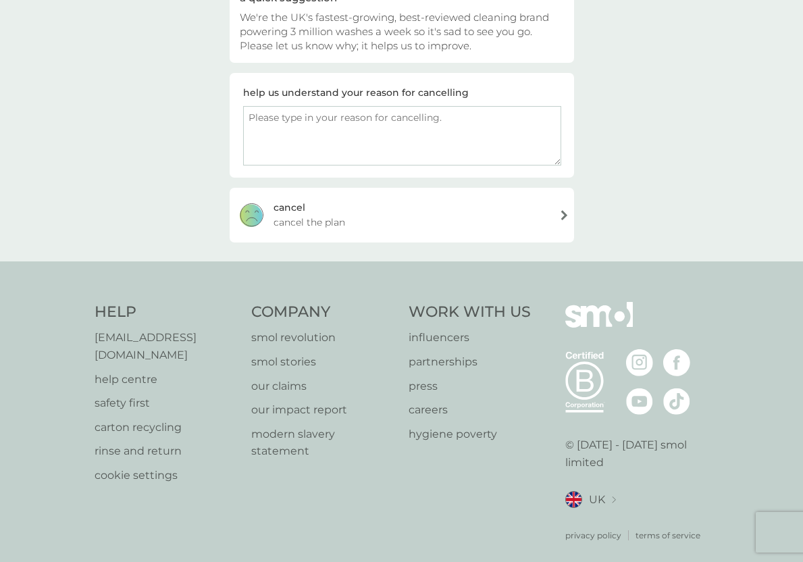
click at [363, 199] on div "[PERSON_NAME] the plan" at bounding box center [402, 215] width 344 height 54
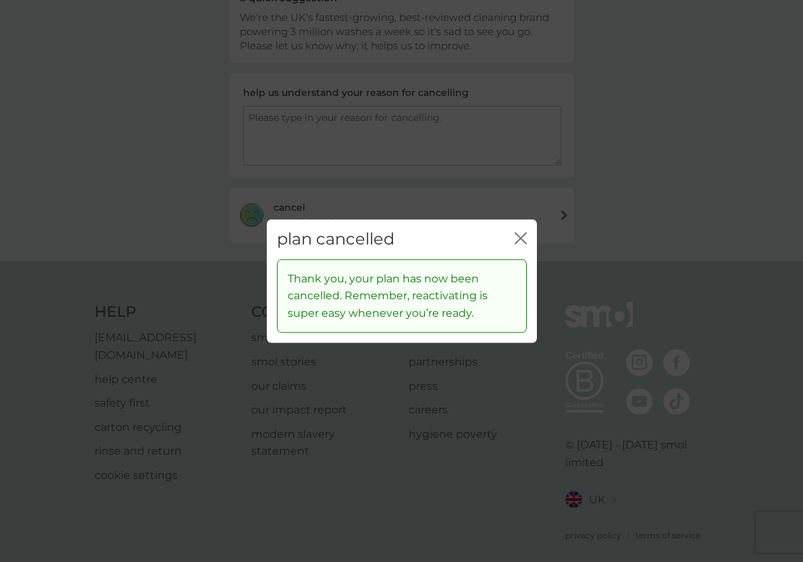
click at [517, 233] on icon "close" at bounding box center [520, 238] width 12 height 12
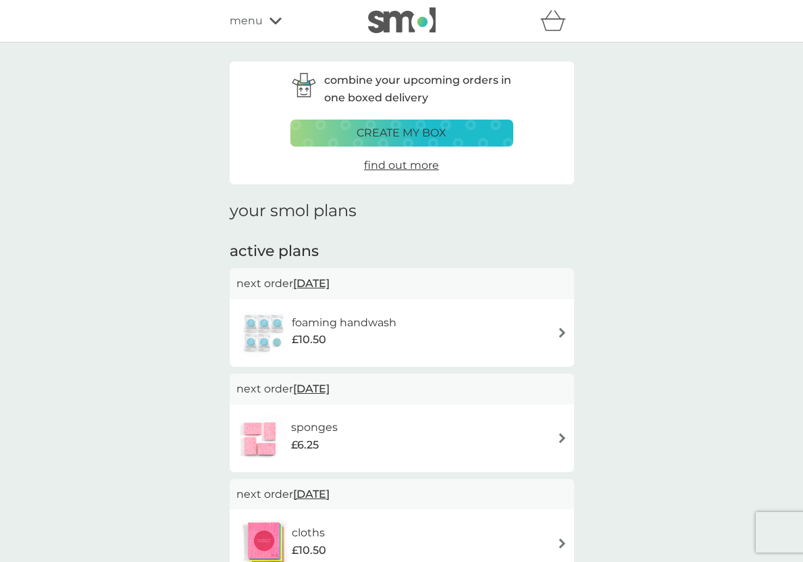
click at [394, 323] on h6 "foaming handwash" at bounding box center [344, 323] width 105 height 18
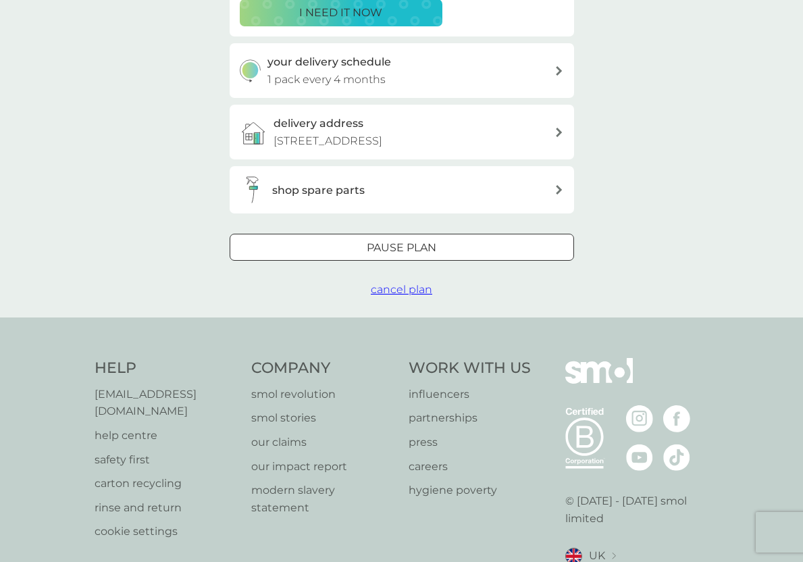
scroll to position [363, 0]
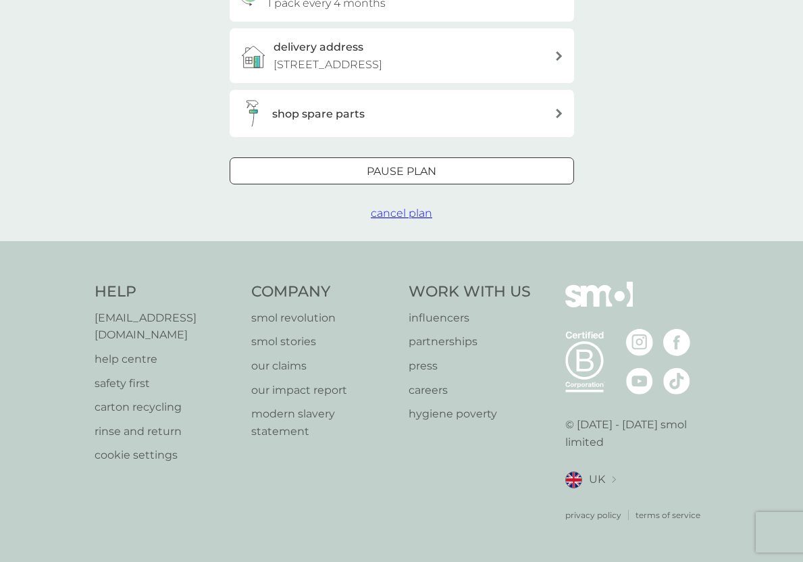
click at [405, 222] on button "cancel plan" at bounding box center [401, 214] width 61 height 18
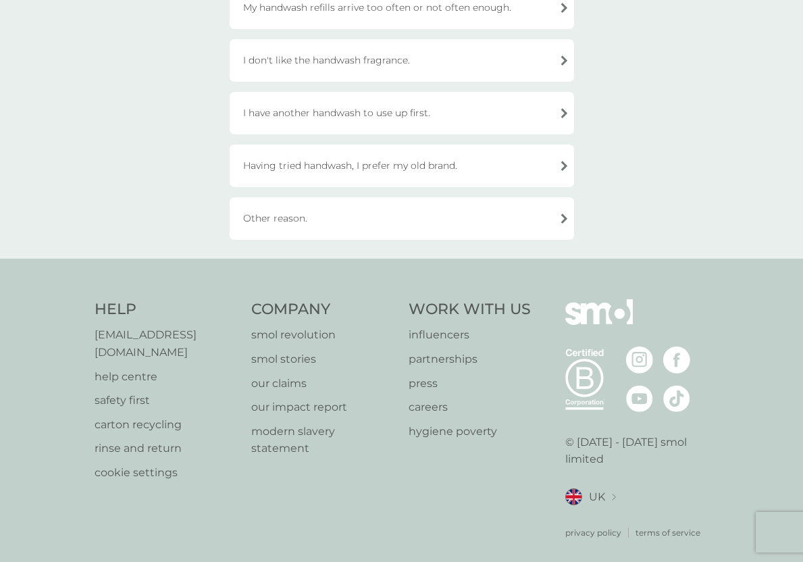
click at [359, 223] on div "Other reason." at bounding box center [402, 218] width 344 height 43
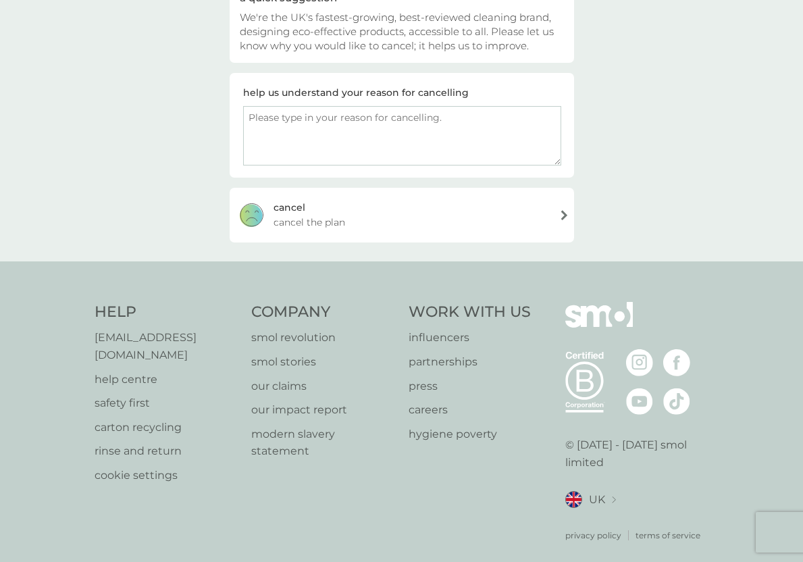
click at [359, 223] on div "[PERSON_NAME] the plan" at bounding box center [402, 215] width 344 height 54
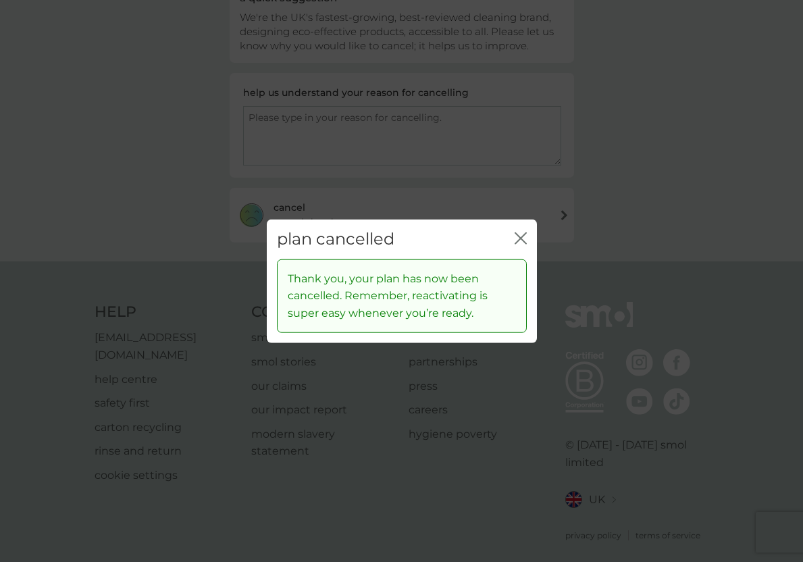
click at [516, 246] on button "close" at bounding box center [520, 239] width 12 height 14
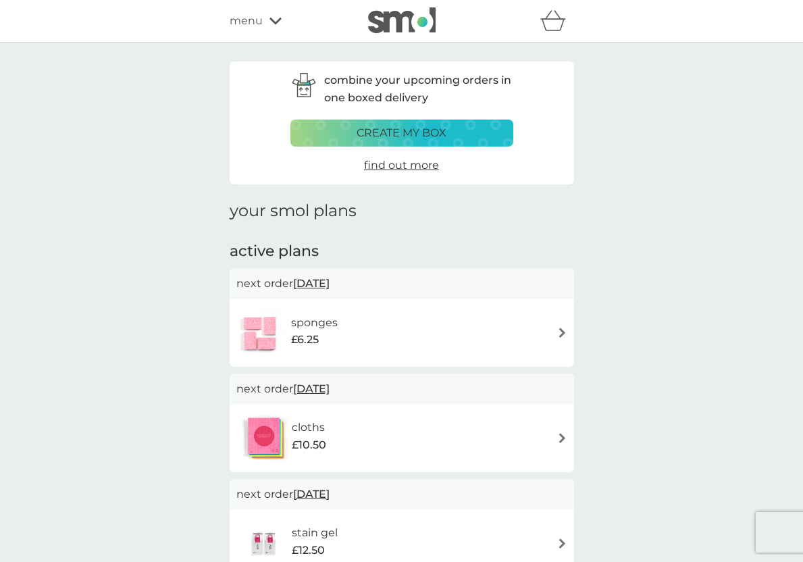
click at [493, 304] on div "sponges £6.25" at bounding box center [402, 333] width 344 height 68
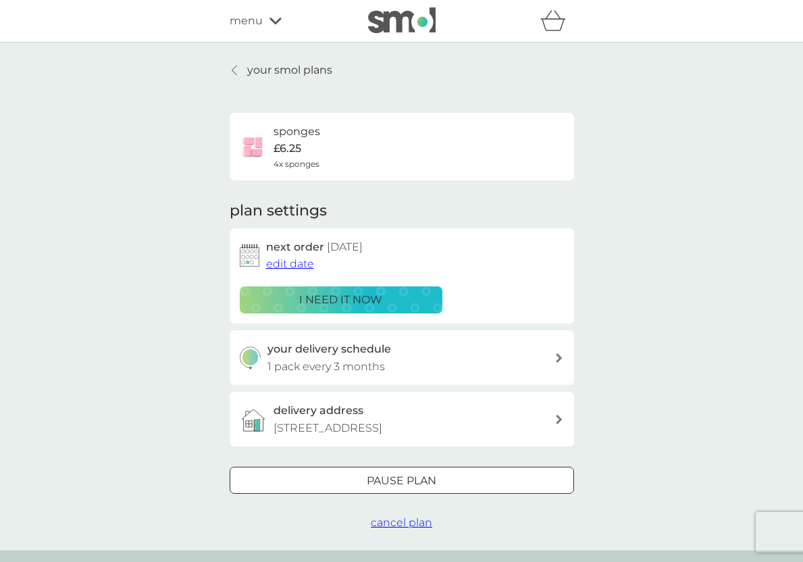
click at [407, 529] on span "cancel plan" at bounding box center [401, 522] width 61 height 13
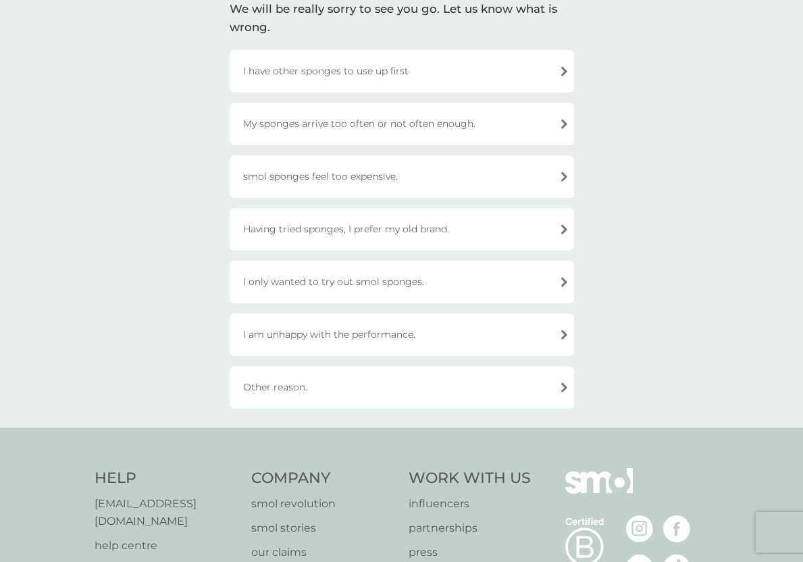
scroll to position [279, 0]
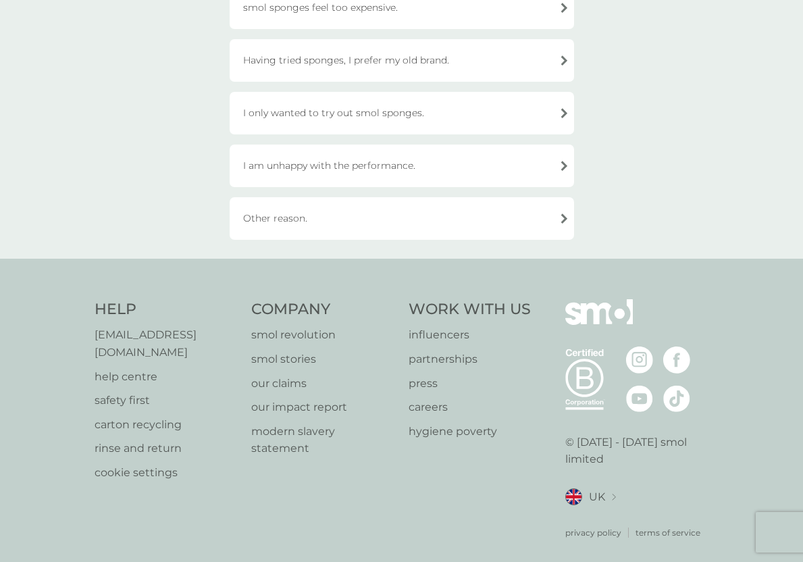
click at [424, 195] on div "I have other sponges to use up first My sponges arrive too often or not often e…" at bounding box center [402, 60] width 344 height 358
click at [424, 212] on div "Other reason." at bounding box center [402, 218] width 344 height 43
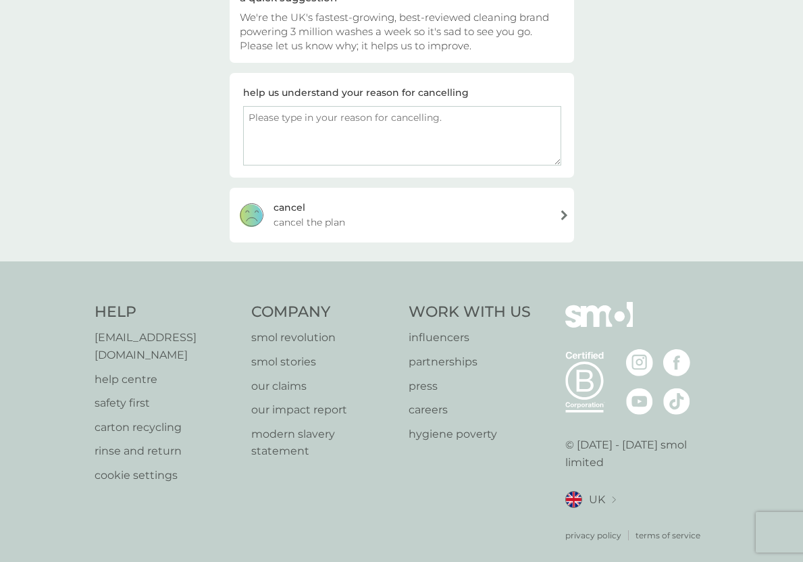
click at [424, 212] on div "[PERSON_NAME] the plan" at bounding box center [402, 215] width 344 height 54
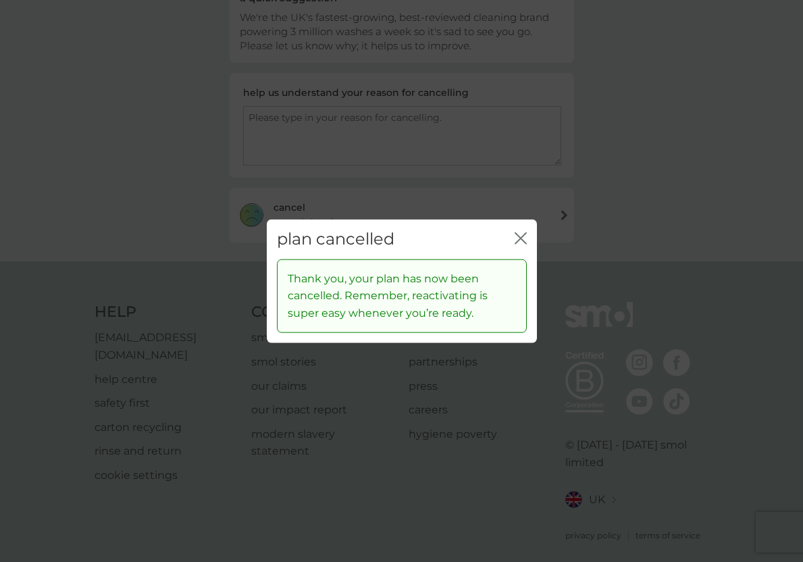
click at [522, 237] on icon "close" at bounding box center [520, 238] width 12 height 12
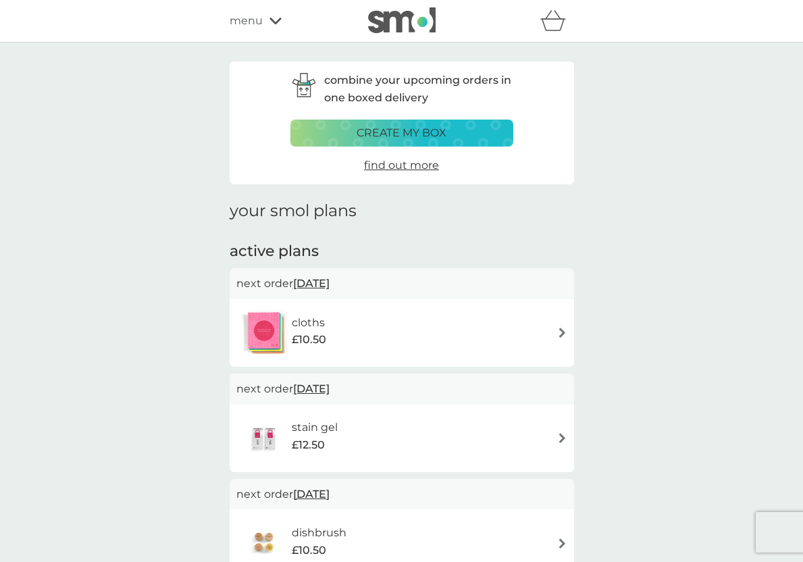
click at [393, 326] on div "cloths £10.50" at bounding box center [401, 332] width 331 height 47
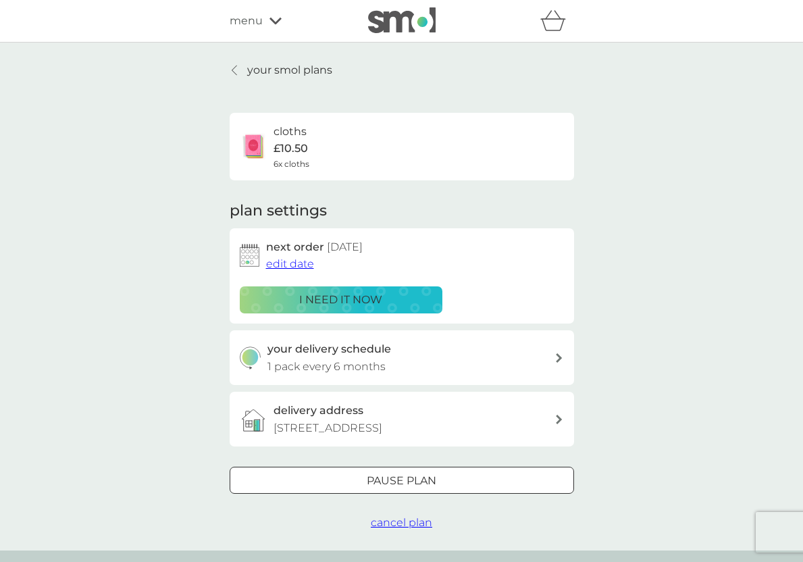
click at [381, 529] on span "cancel plan" at bounding box center [401, 522] width 61 height 13
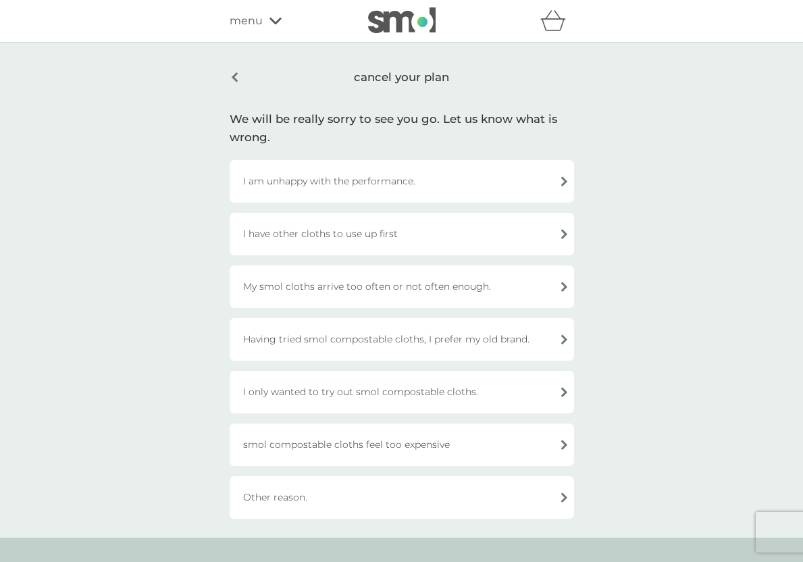
click at [408, 510] on div "Other reason." at bounding box center [402, 497] width 344 height 43
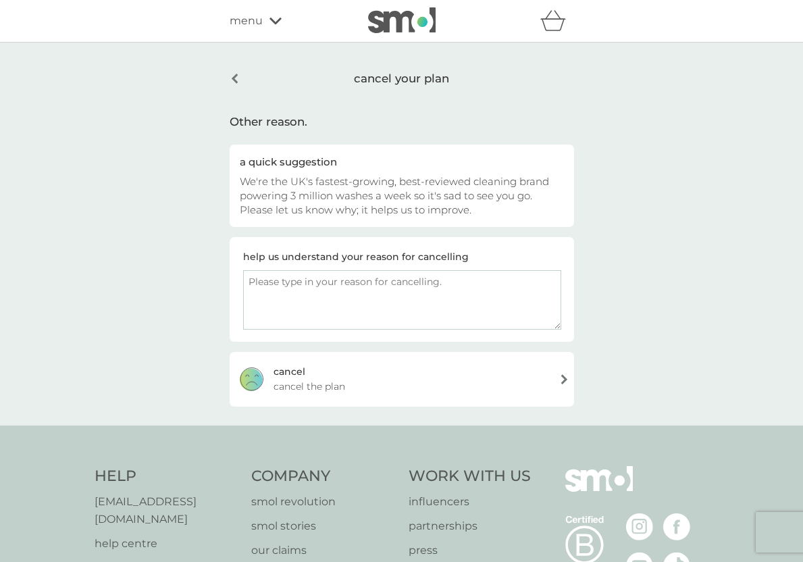
click at [359, 366] on div "[PERSON_NAME] the plan" at bounding box center [402, 379] width 344 height 54
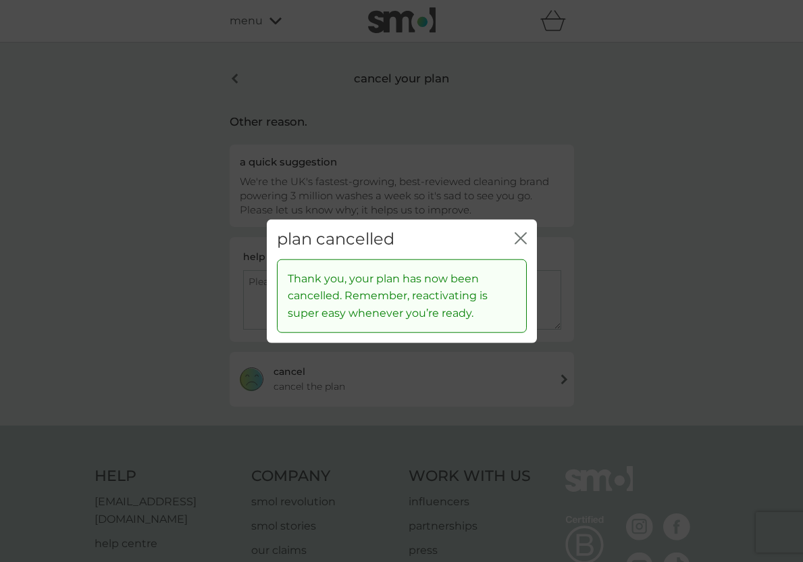
click at [523, 235] on icon "close" at bounding box center [522, 238] width 5 height 11
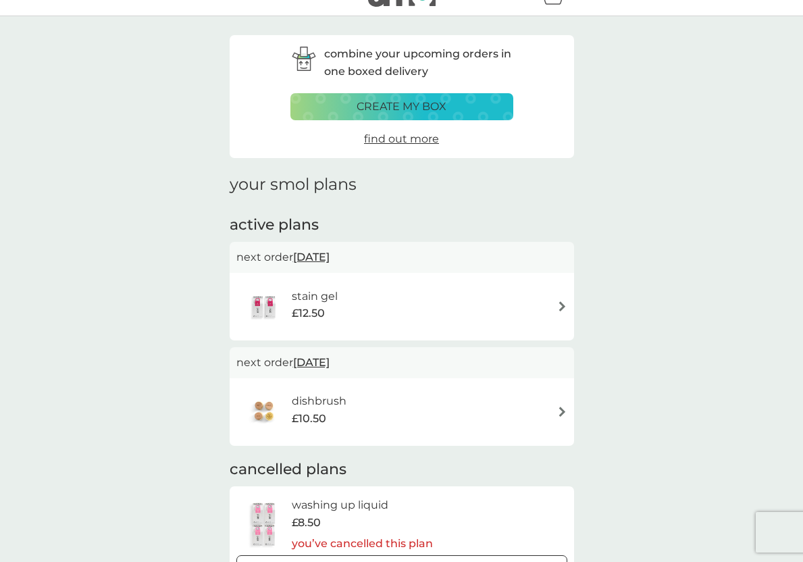
scroll to position [51, 0]
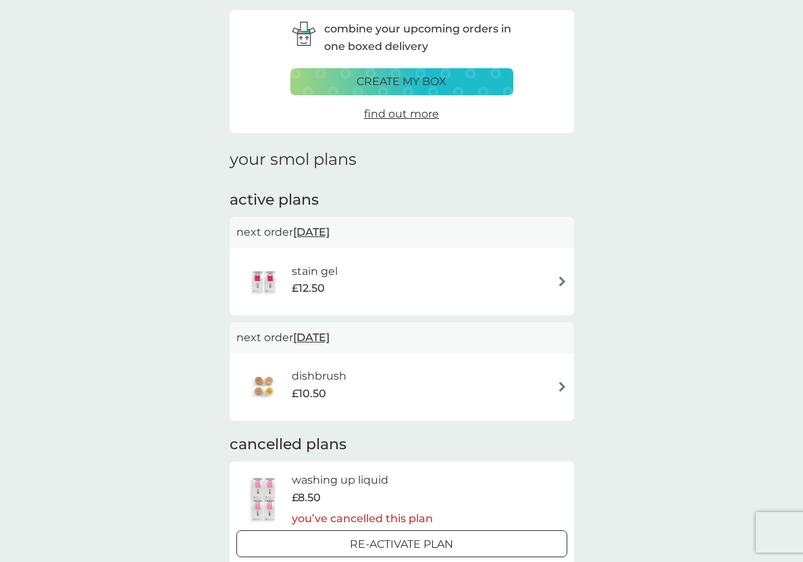
click at [437, 285] on div "stain gel £12.50" at bounding box center [401, 281] width 331 height 47
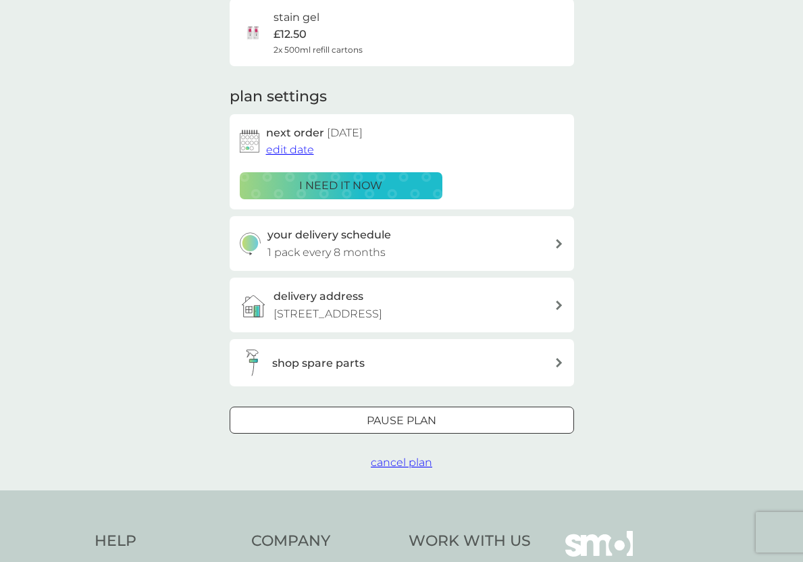
scroll to position [184, 0]
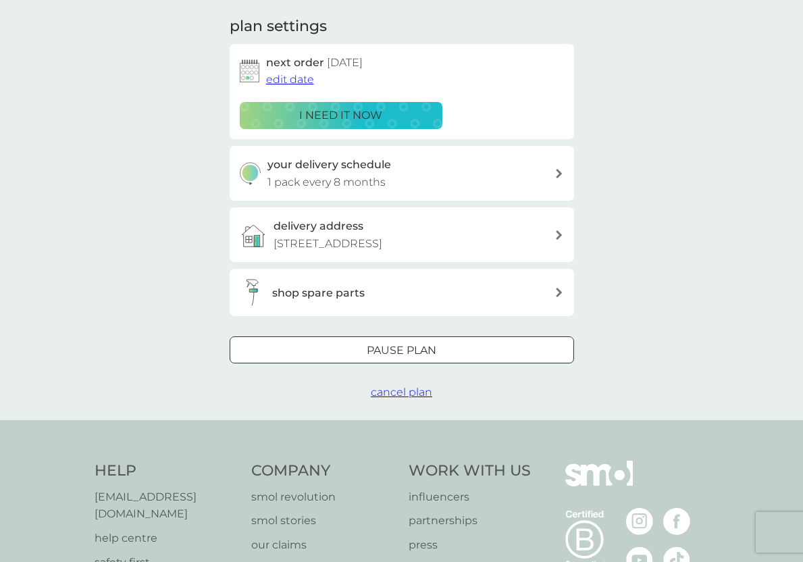
click at [386, 398] on span "cancel plan" at bounding box center [401, 391] width 61 height 13
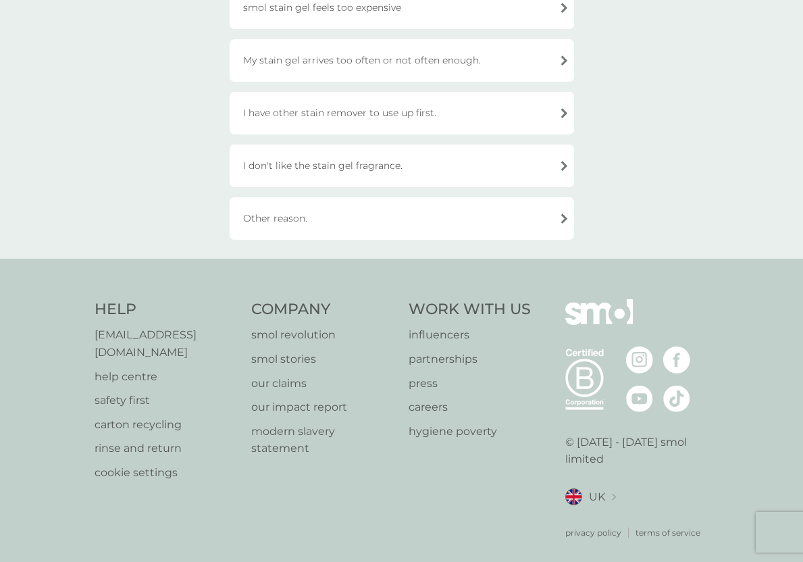
click at [413, 213] on div "Other reason." at bounding box center [402, 218] width 344 height 43
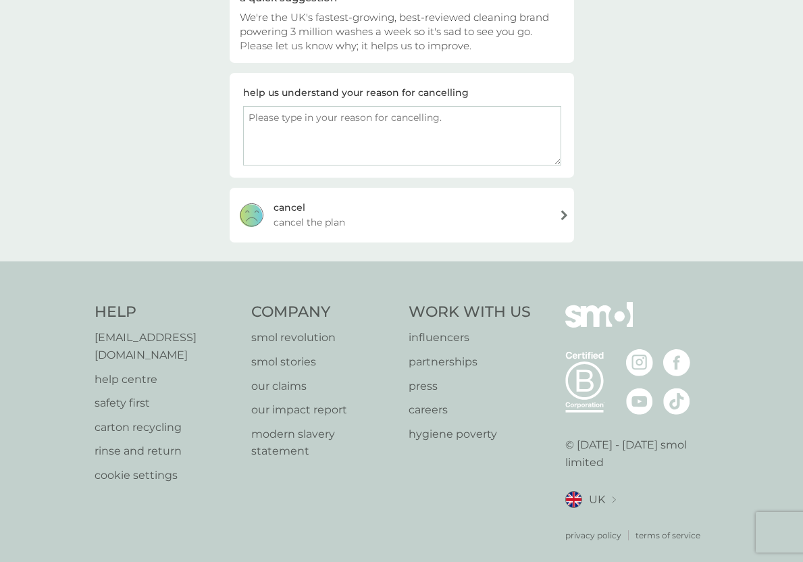
click at [409, 213] on div "[PERSON_NAME] the plan" at bounding box center [402, 215] width 344 height 54
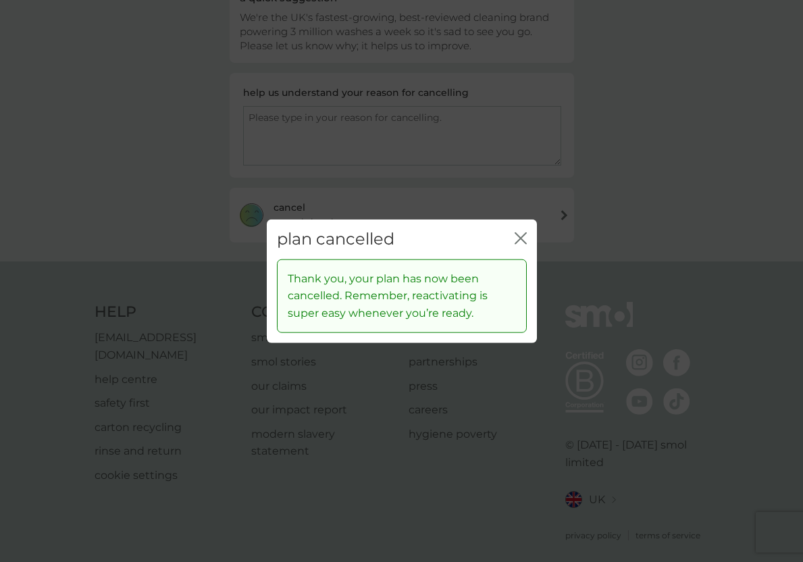
click at [522, 237] on icon "close" at bounding box center [520, 238] width 12 height 12
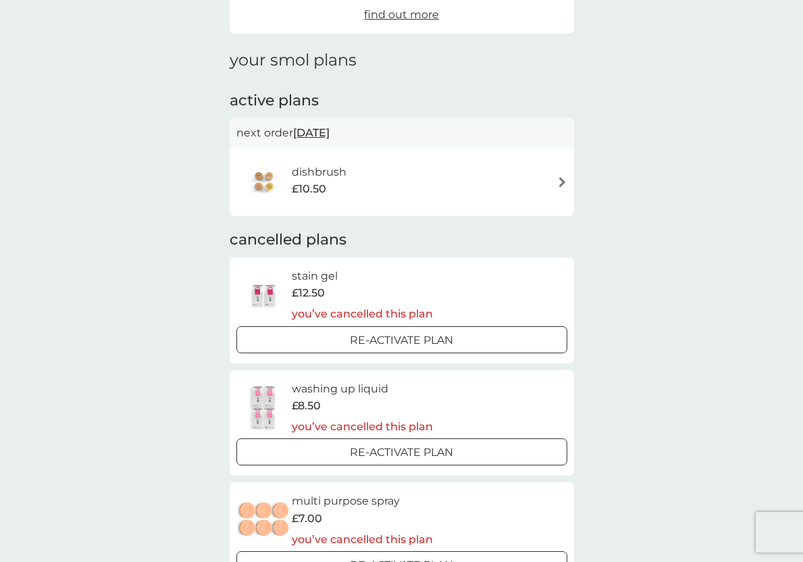
scroll to position [151, 0]
click at [437, 190] on div "dishbrush £10.50" at bounding box center [401, 181] width 331 height 47
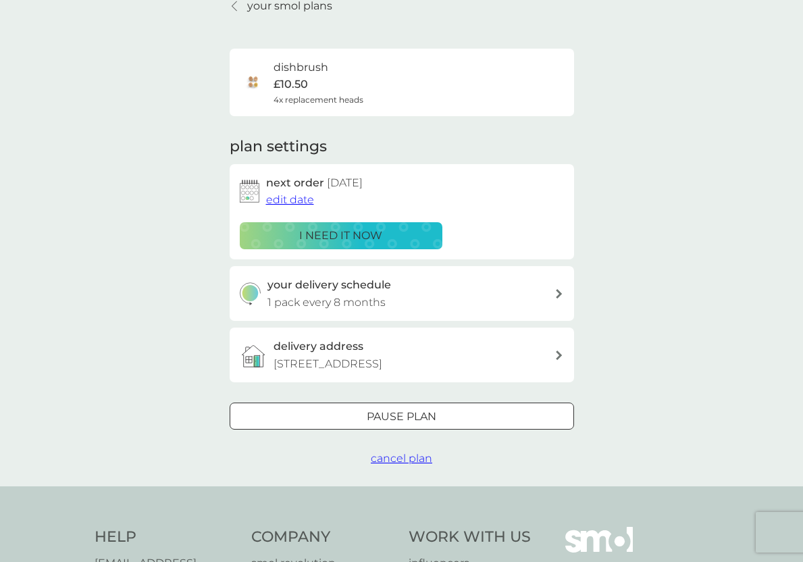
scroll to position [99, 0]
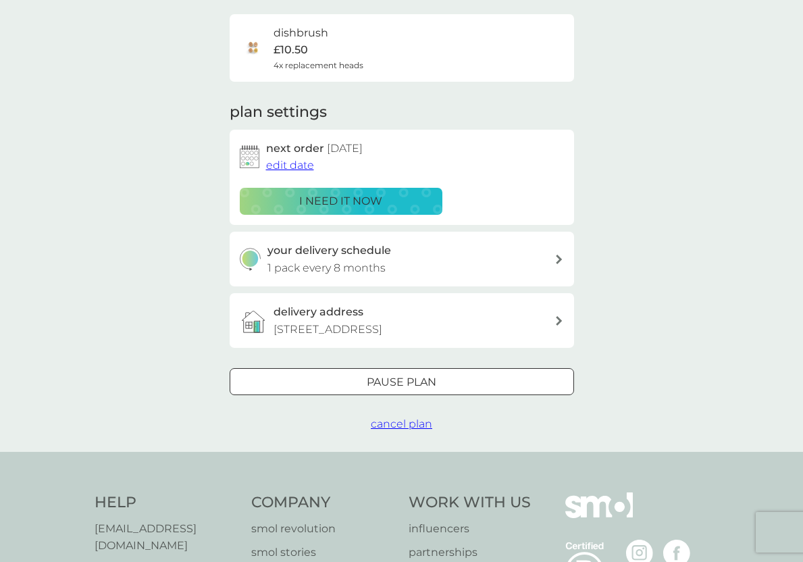
click at [395, 430] on span "cancel plan" at bounding box center [401, 423] width 61 height 13
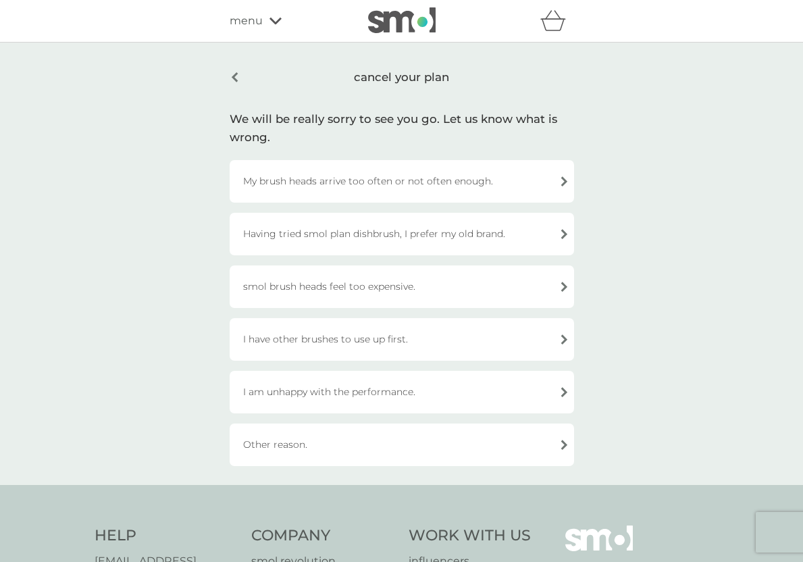
click at [370, 440] on div "Other reason." at bounding box center [402, 444] width 344 height 43
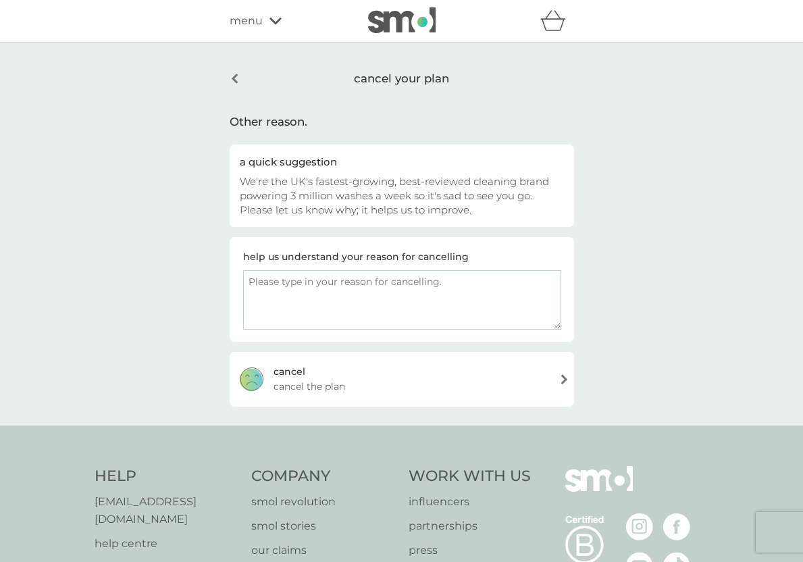
click at [407, 372] on div "[PERSON_NAME] the plan" at bounding box center [402, 379] width 344 height 54
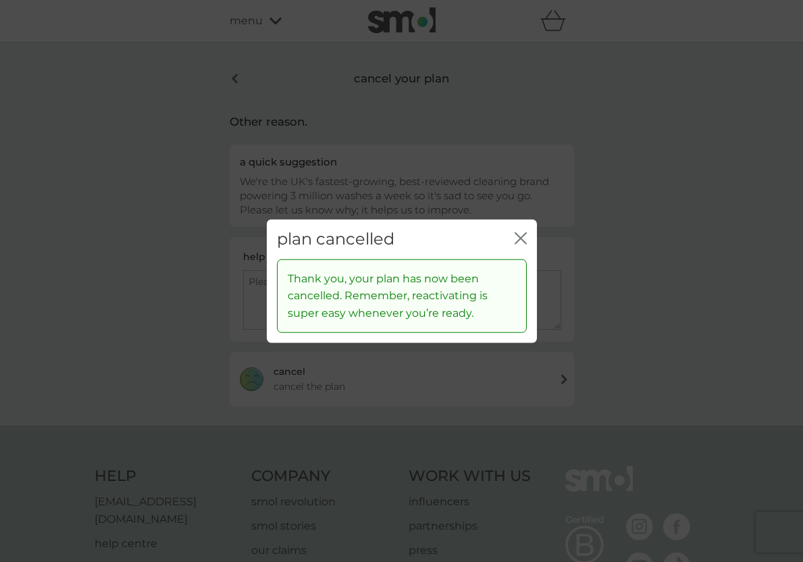
click at [518, 235] on icon "close" at bounding box center [520, 238] width 12 height 12
